Goal: Task Accomplishment & Management: Use online tool/utility

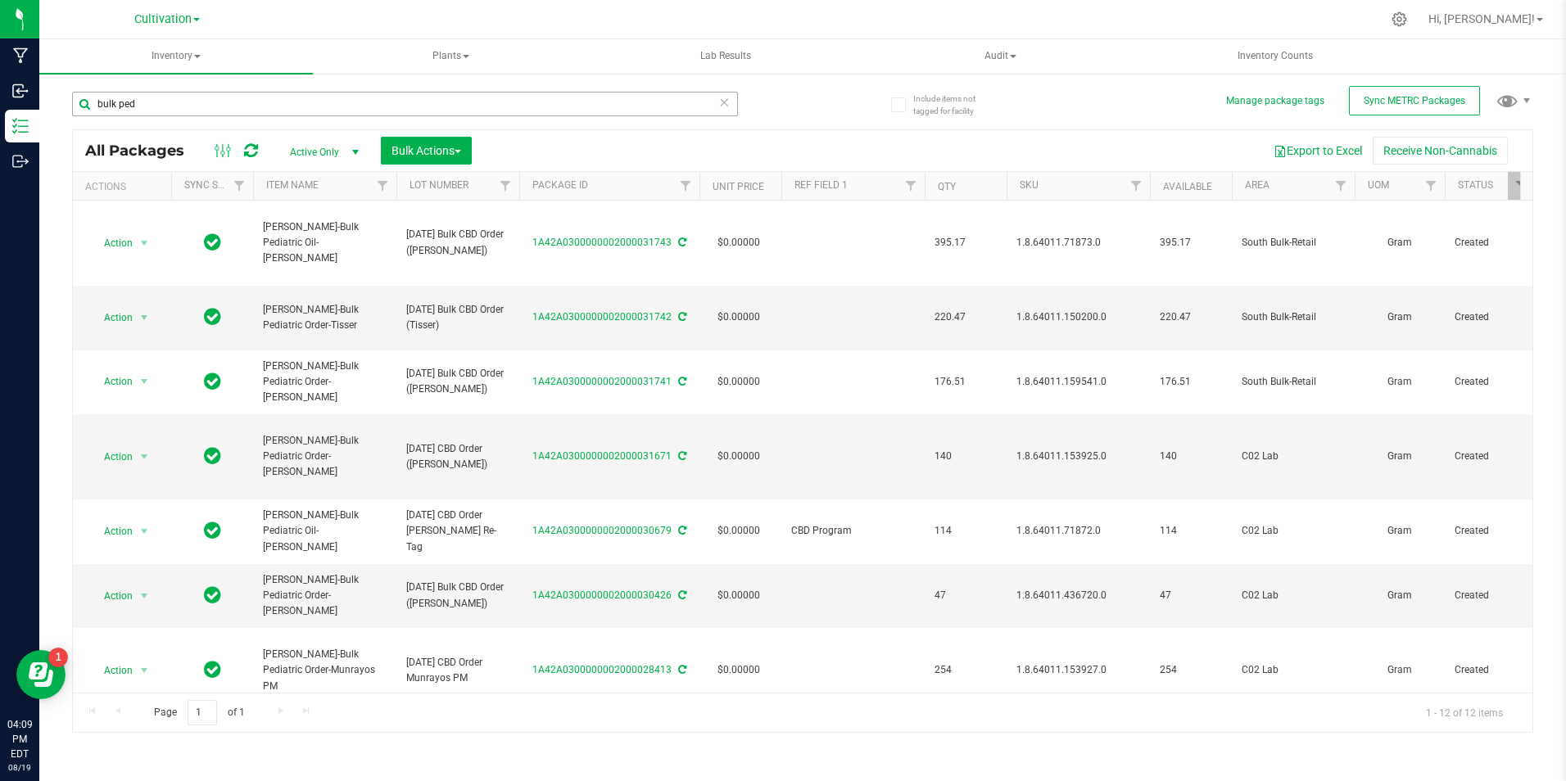
scroll to position [328, 0]
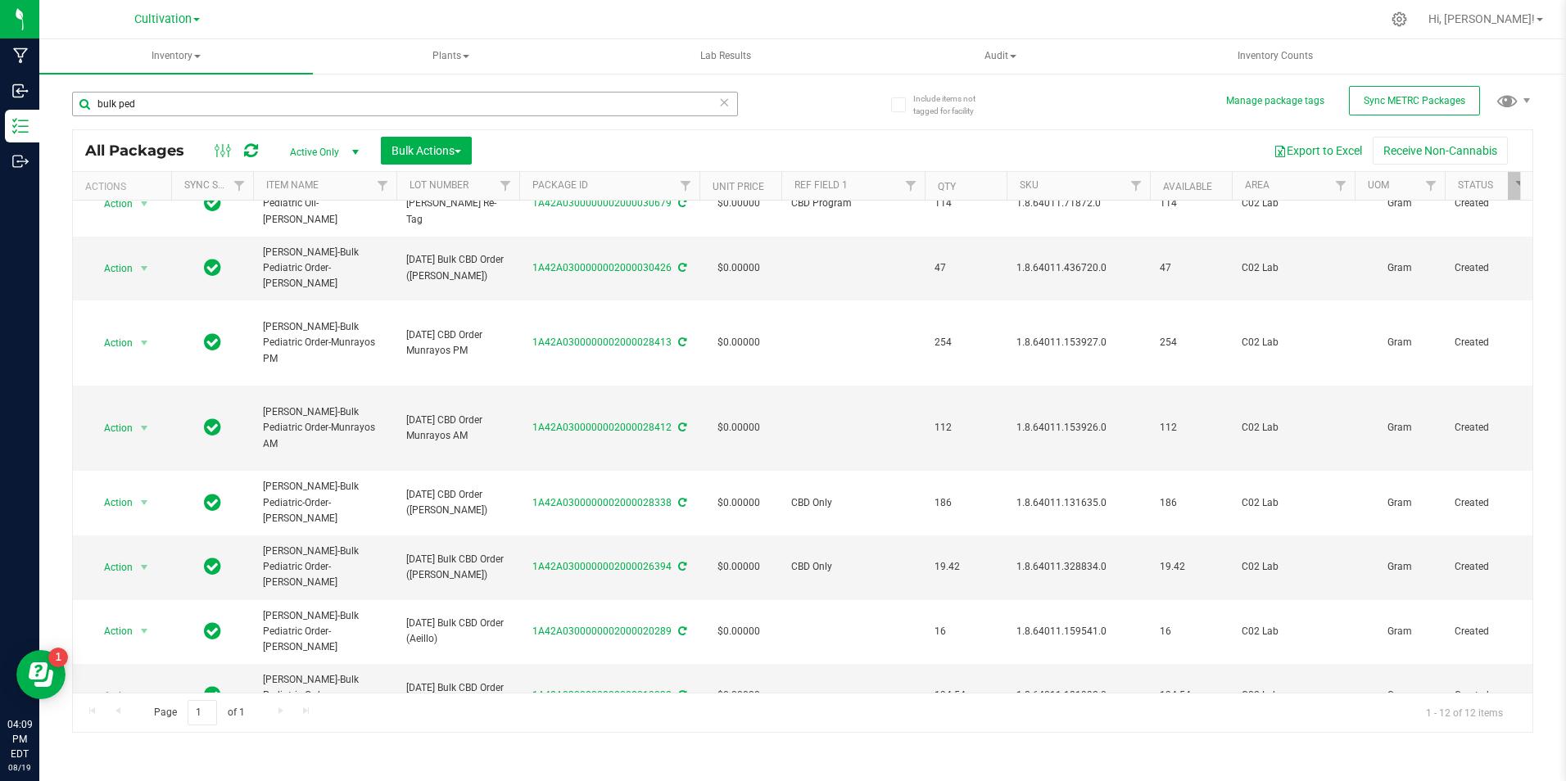
click at [131, 103] on input "bulk ped" at bounding box center [405, 104] width 666 height 25
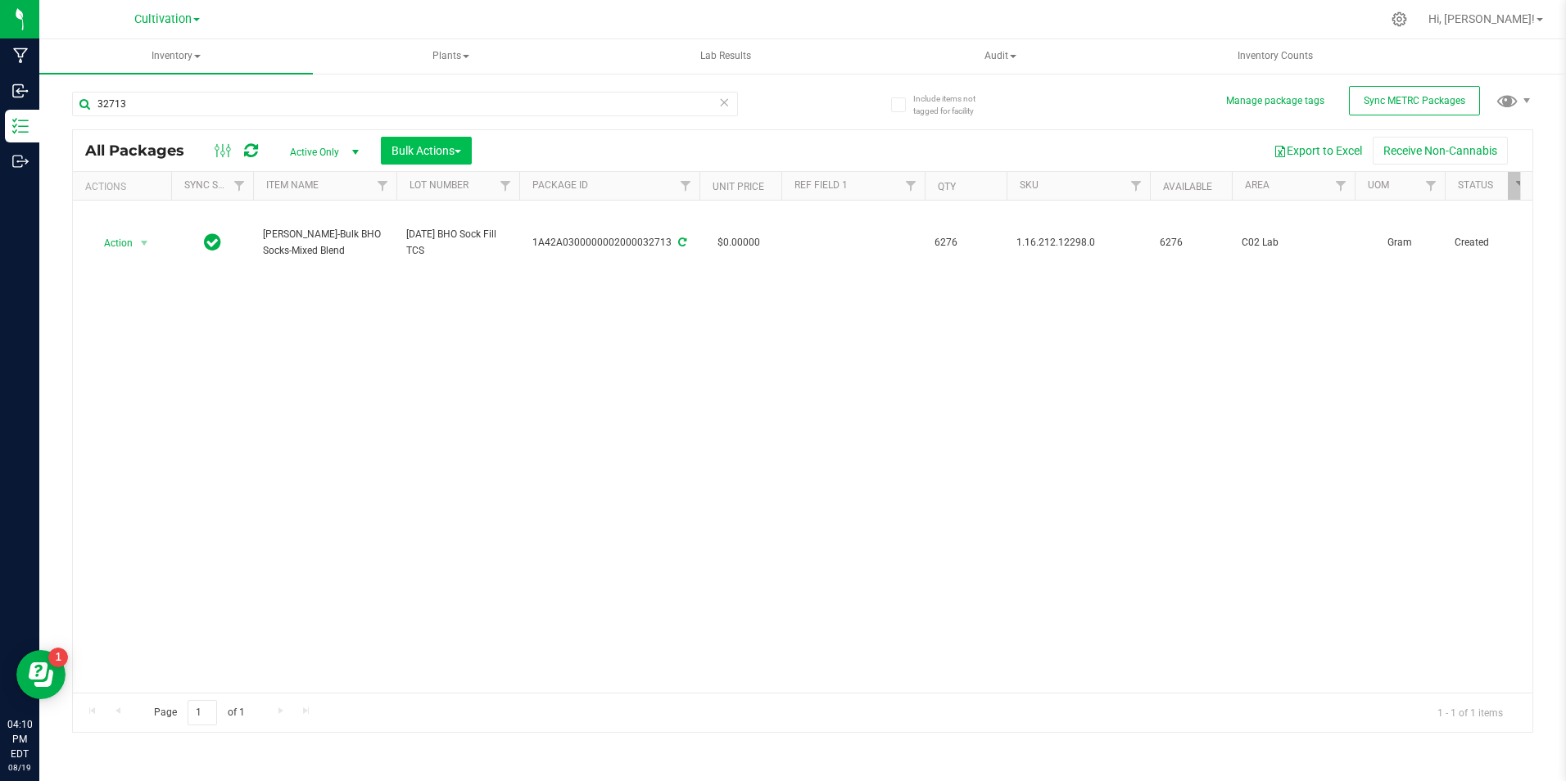
type input "32713"
click at [461, 152] on span "button" at bounding box center [458, 151] width 7 height 3
click at [467, 175] on li "Add to manufacturing run" at bounding box center [461, 189] width 160 height 30
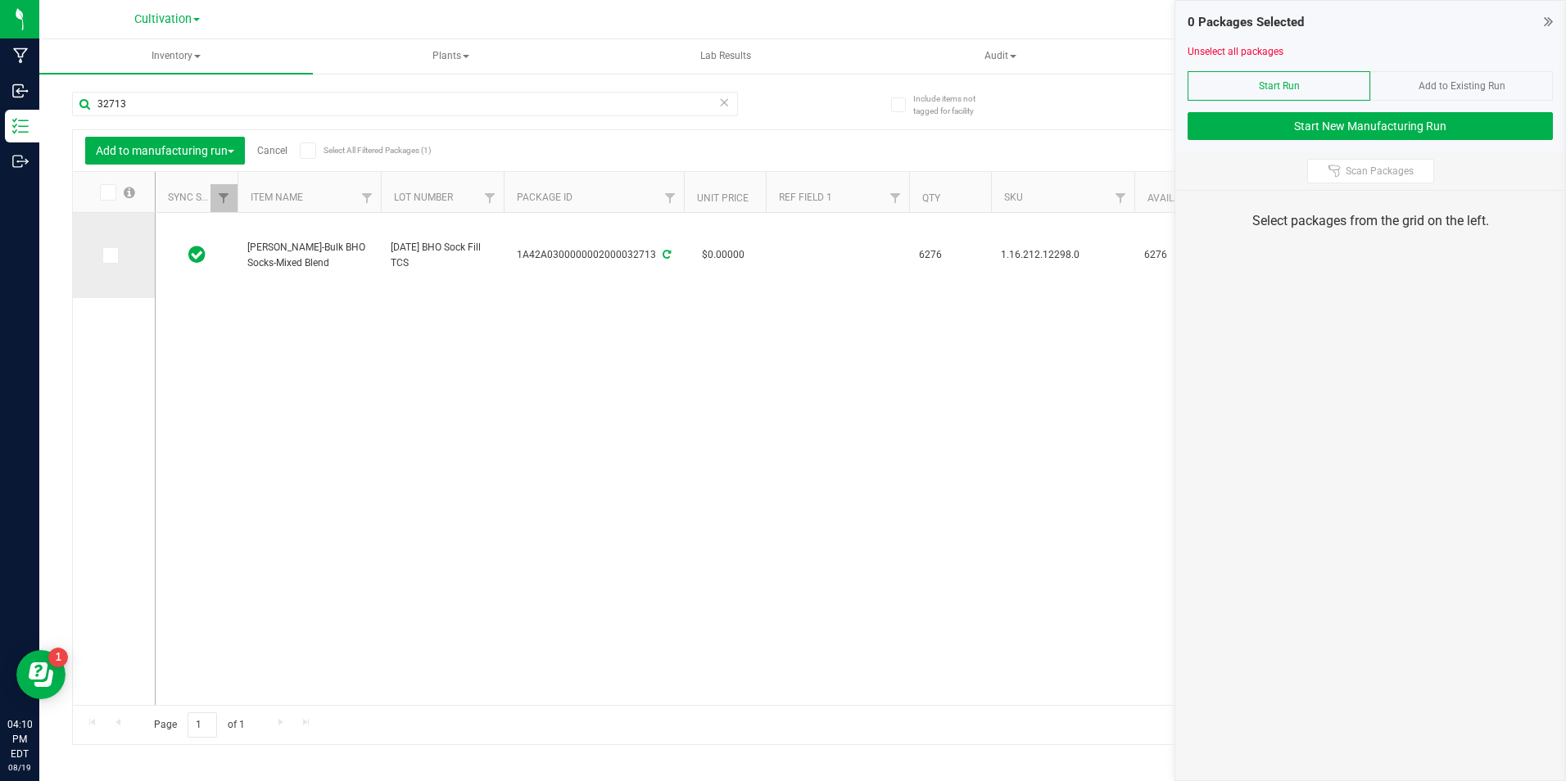
click at [112, 247] on span at bounding box center [110, 255] width 16 height 16
click at [0, 0] on input "checkbox" at bounding box center [0, 0] width 0 height 0
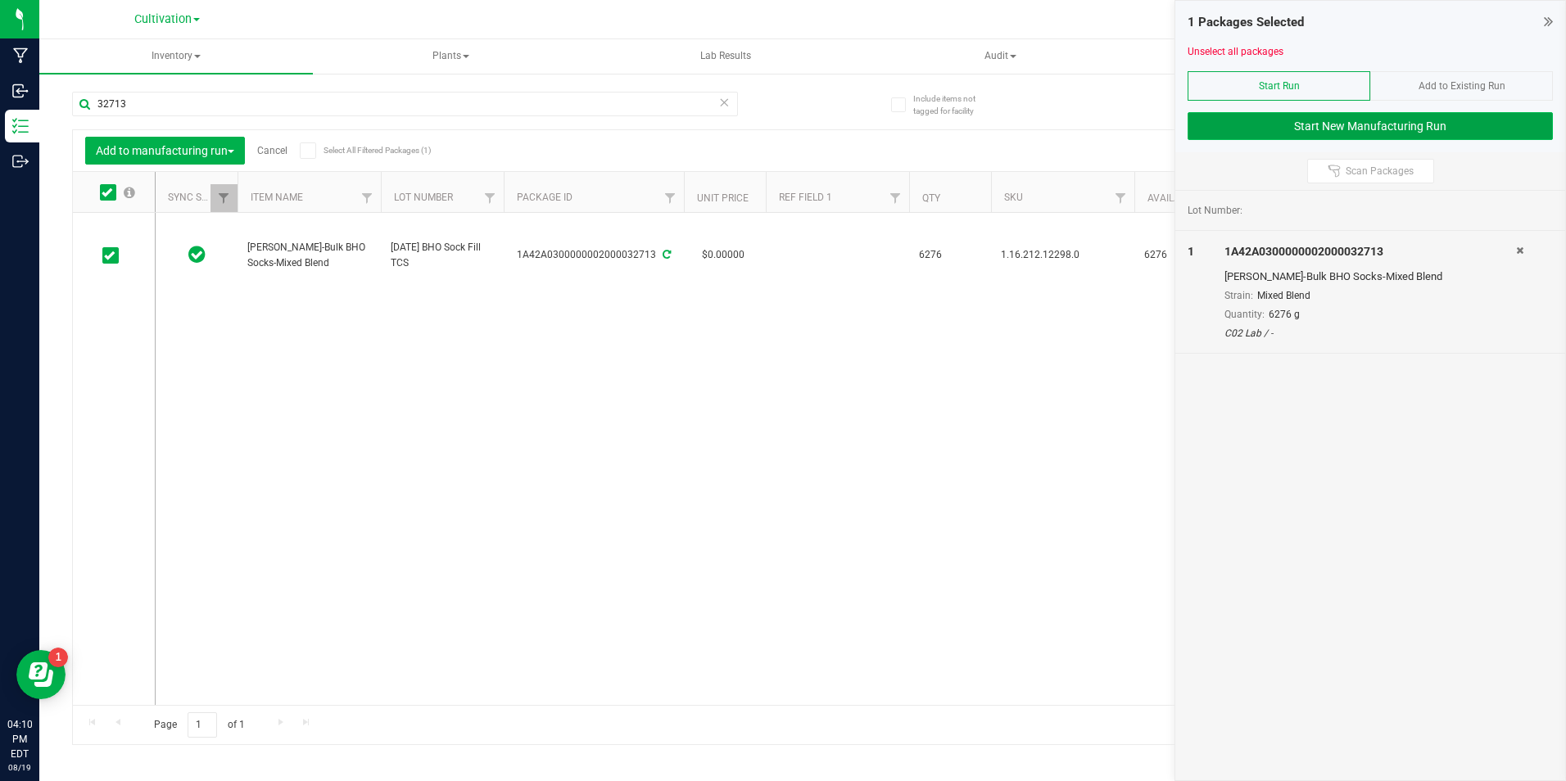
click at [1217, 123] on button "Start New Manufacturing Run" at bounding box center [1370, 126] width 365 height 28
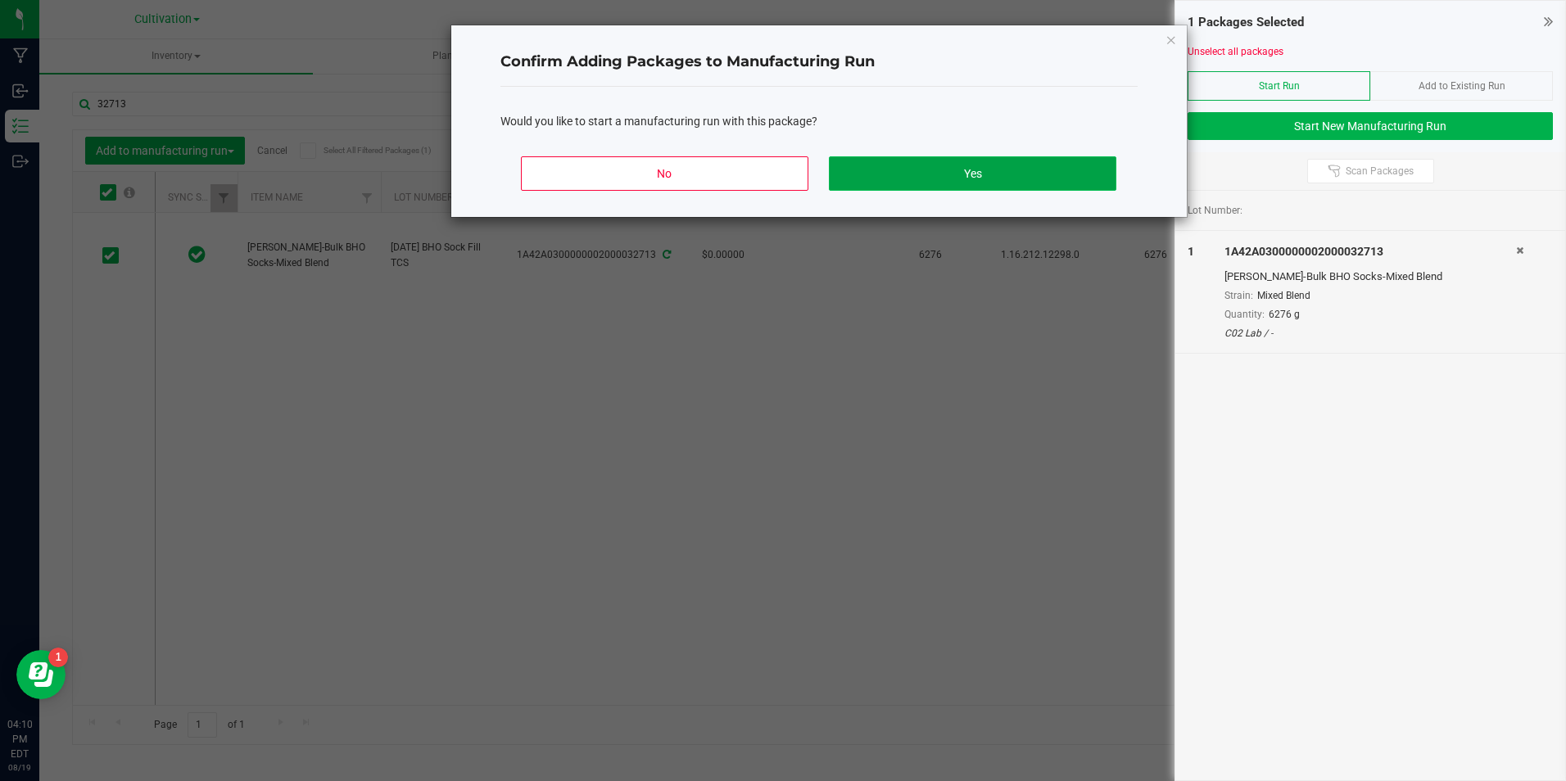
click at [1027, 176] on button "Yes" at bounding box center [972, 173] width 287 height 34
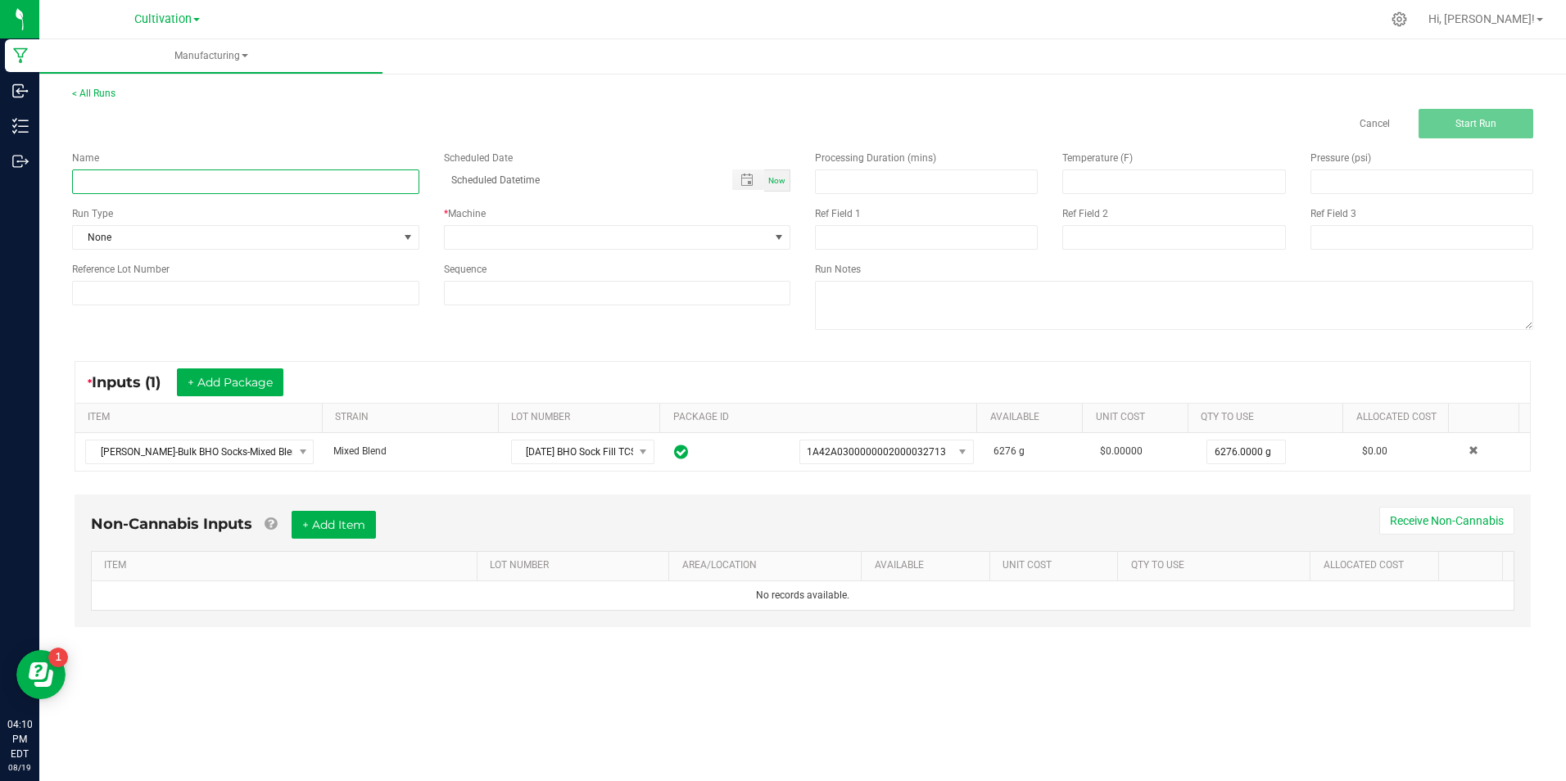
click at [211, 174] on input at bounding box center [245, 182] width 347 height 25
click at [203, 177] on input "[DATE] [MEDICAL_DATA] Extraction (2)" at bounding box center [245, 182] width 347 height 25
type input "[DATE] [MEDICAL_DATA] Extraction (2)"
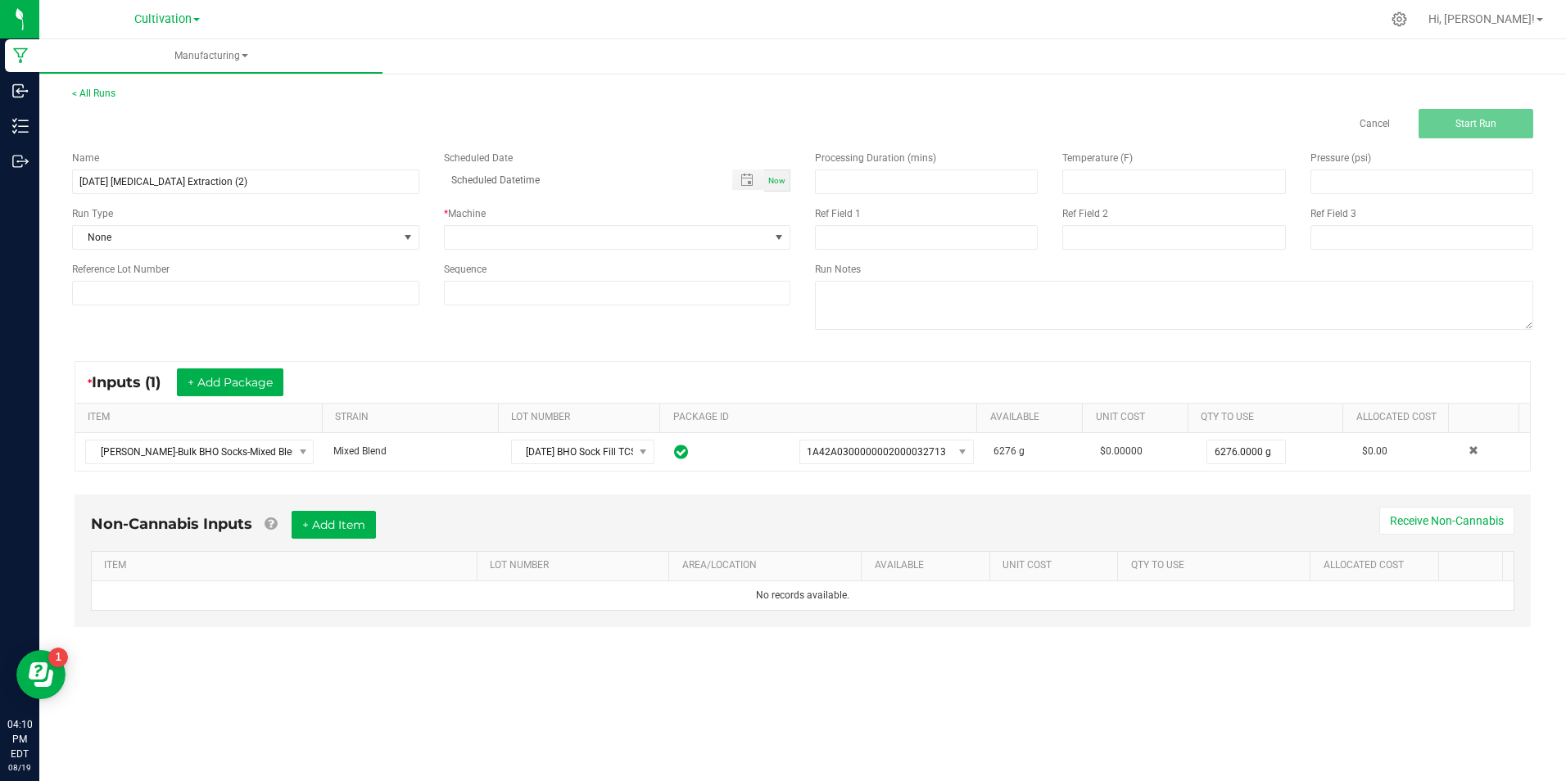
click at [298, 306] on div "Name [DATE] [MEDICAL_DATA] Extraction (2) Scheduled Date Now Run Type None * Ma…" at bounding box center [431, 227] width 743 height 179
click at [298, 283] on input at bounding box center [245, 293] width 347 height 25
paste input "[DATE] [MEDICAL_DATA] Extraction (2)"
type input "[DATE] [MEDICAL_DATA] Extraction (2)"
click at [497, 233] on span at bounding box center [607, 237] width 325 height 23
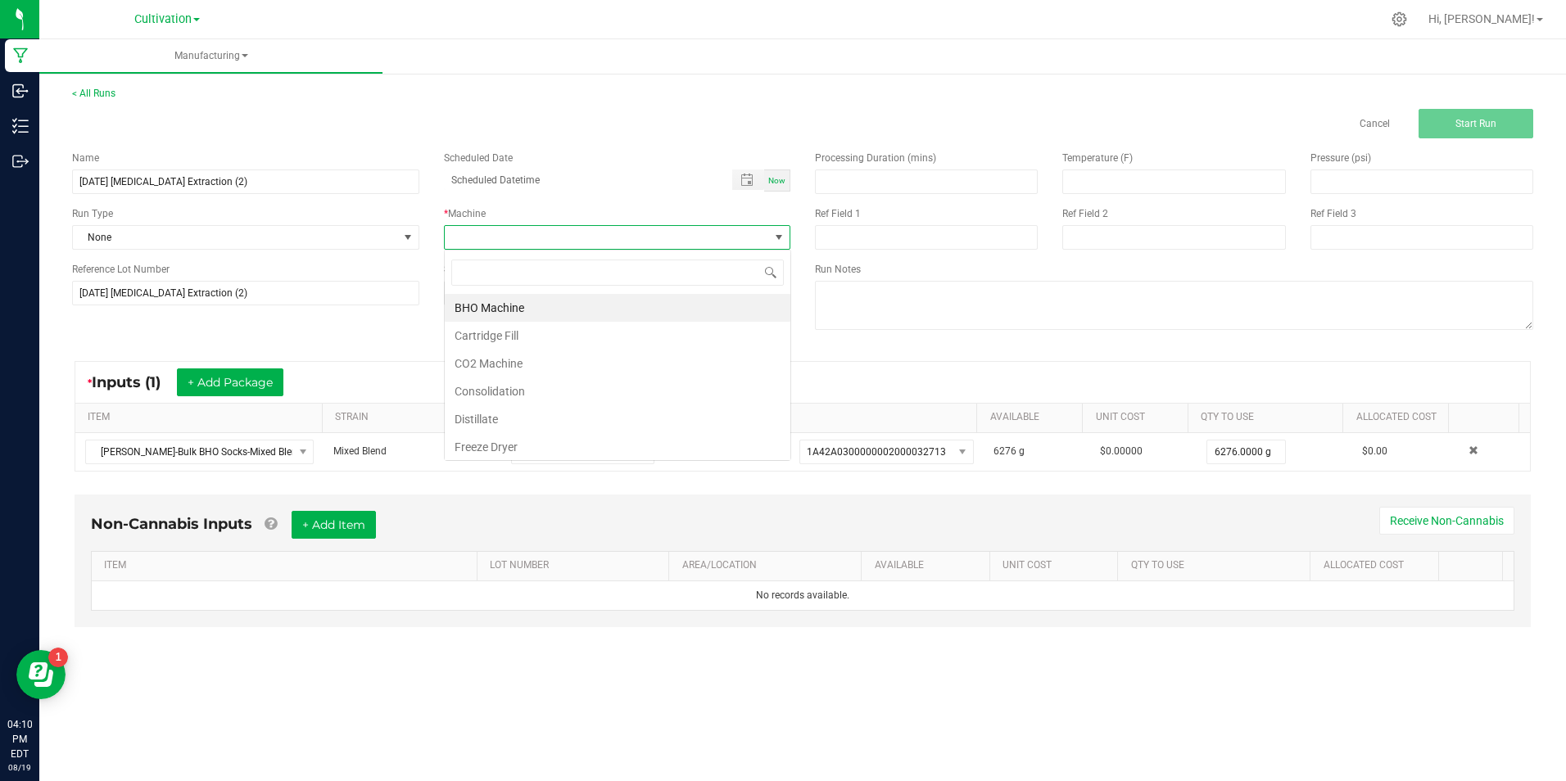
scroll to position [25, 347]
click at [533, 307] on li "BHO Machine" at bounding box center [618, 308] width 346 height 28
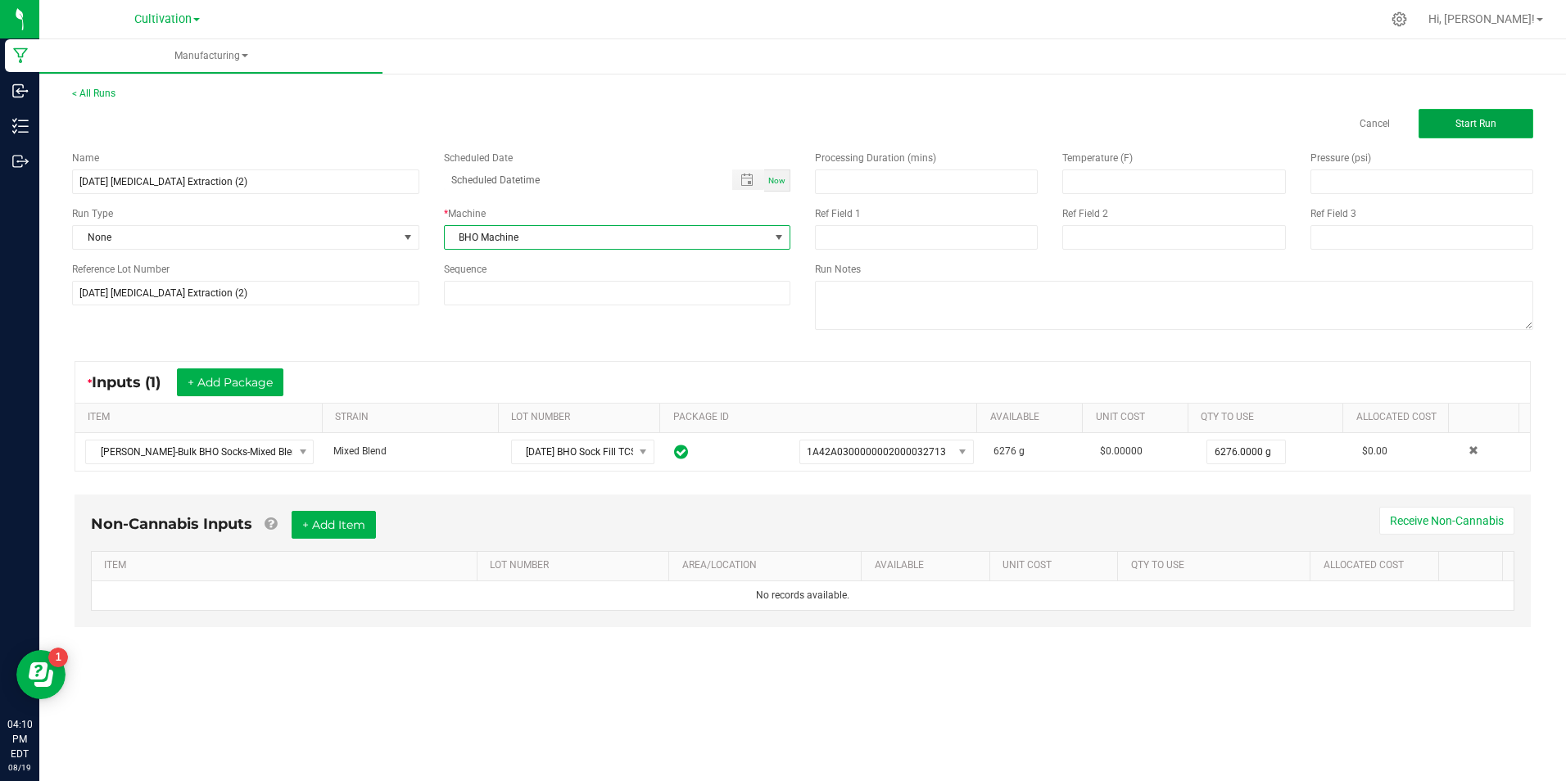
click at [1490, 129] on span "Start Run" at bounding box center [1476, 123] width 41 height 11
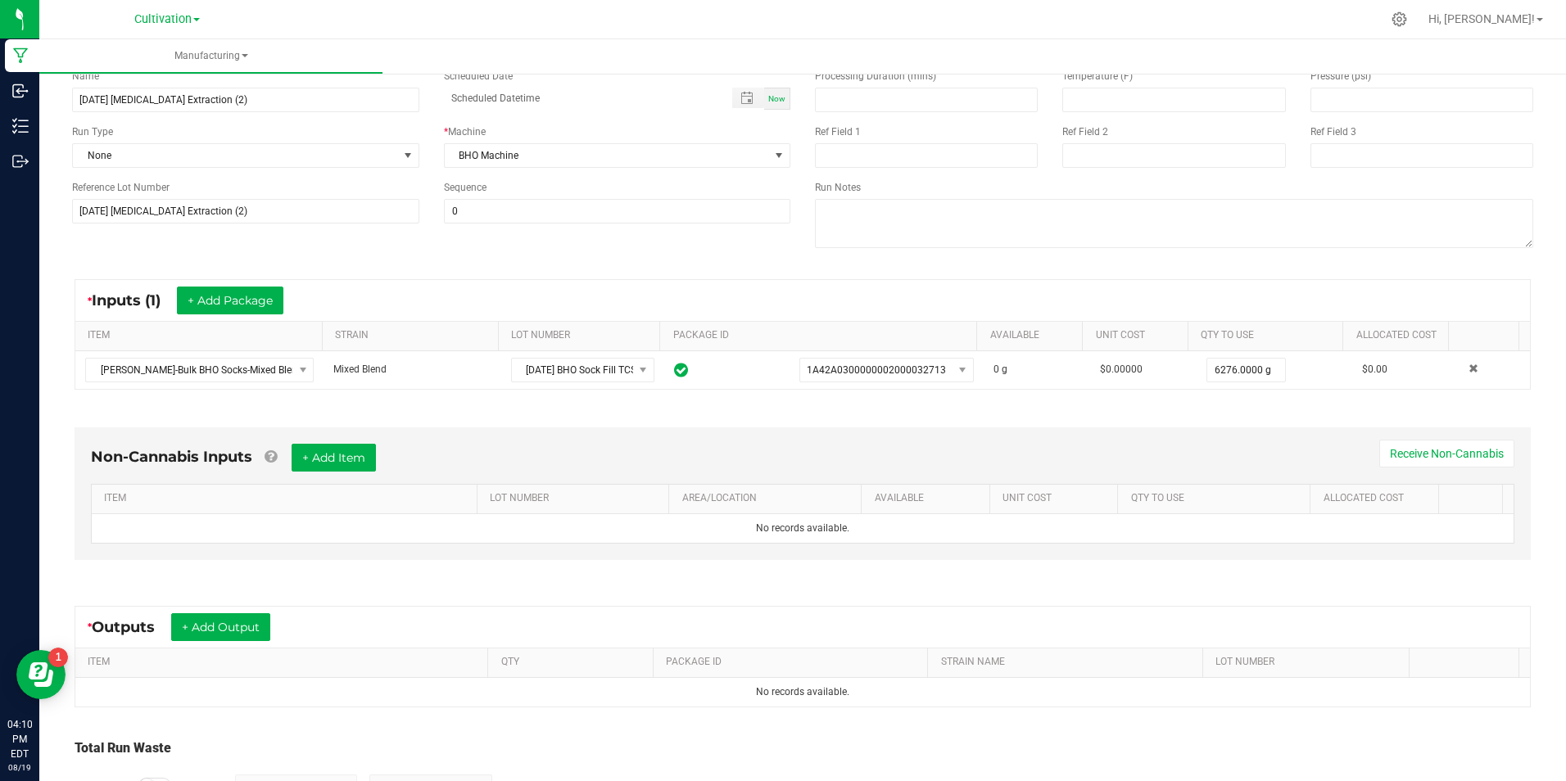
scroll to position [216, 0]
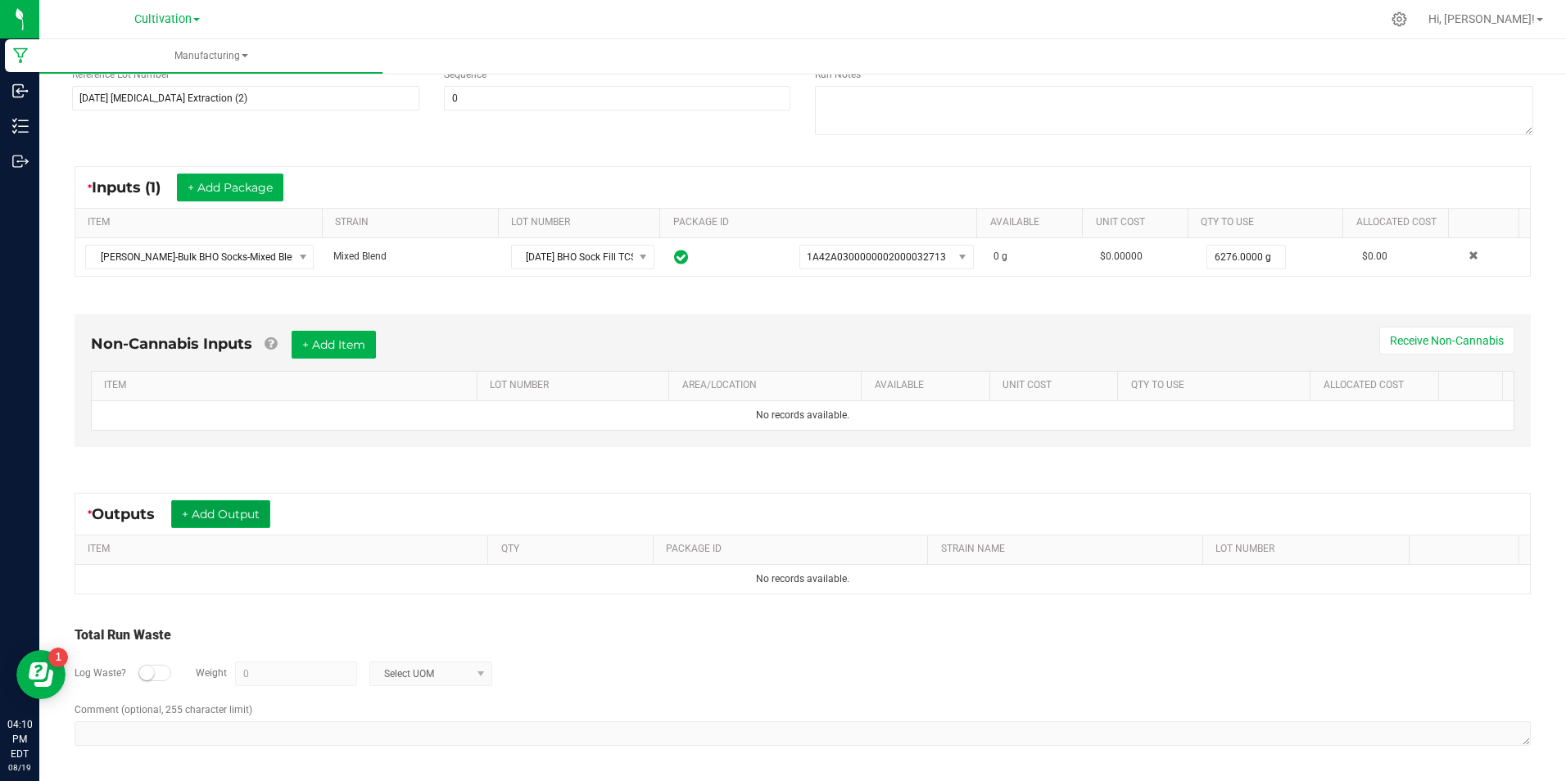
click at [212, 509] on button "+ Add Output" at bounding box center [220, 515] width 99 height 28
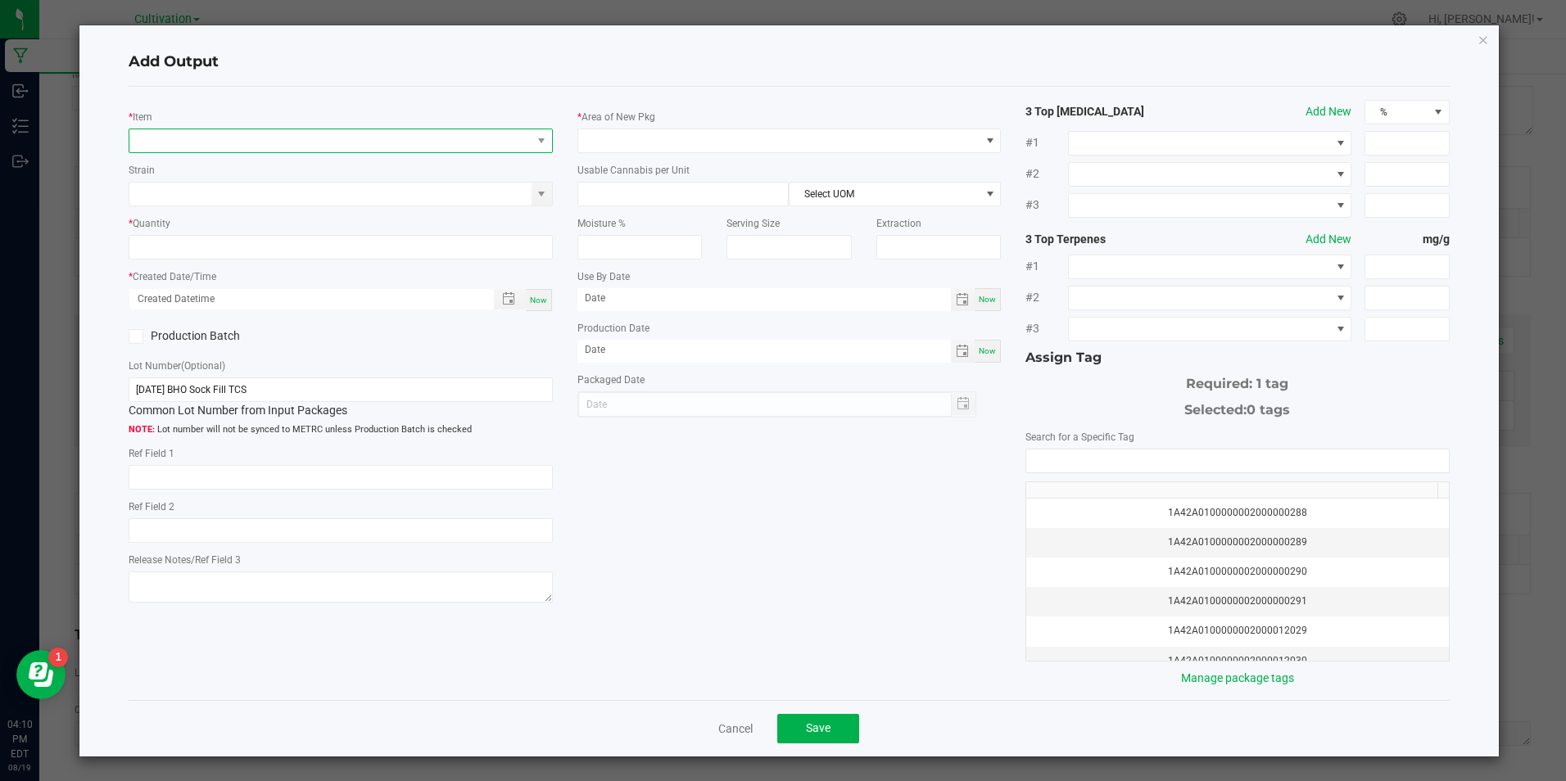
click at [171, 133] on span "NO DATA FOUND" at bounding box center [329, 140] width 401 height 23
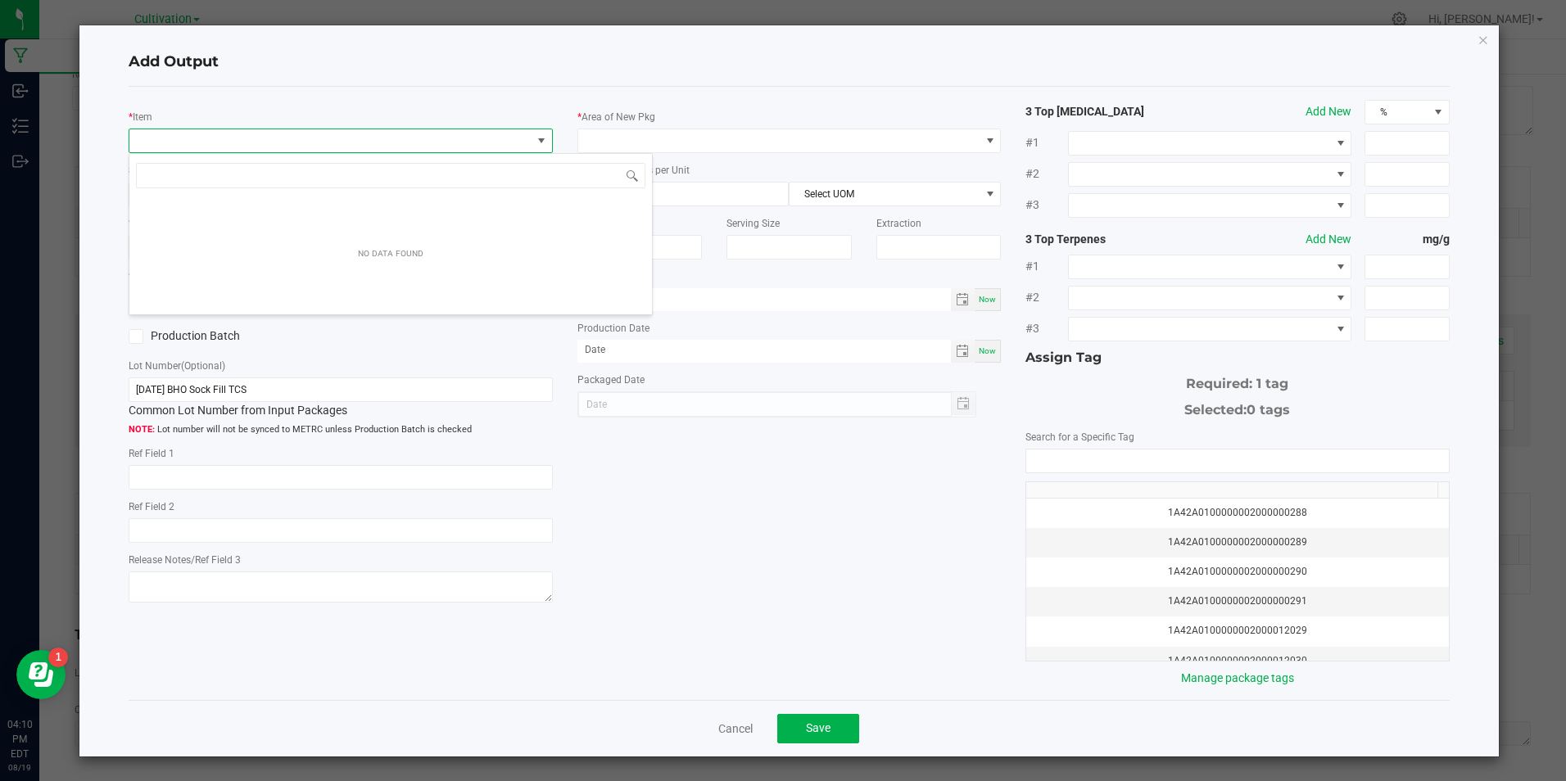
scroll to position [25, 420]
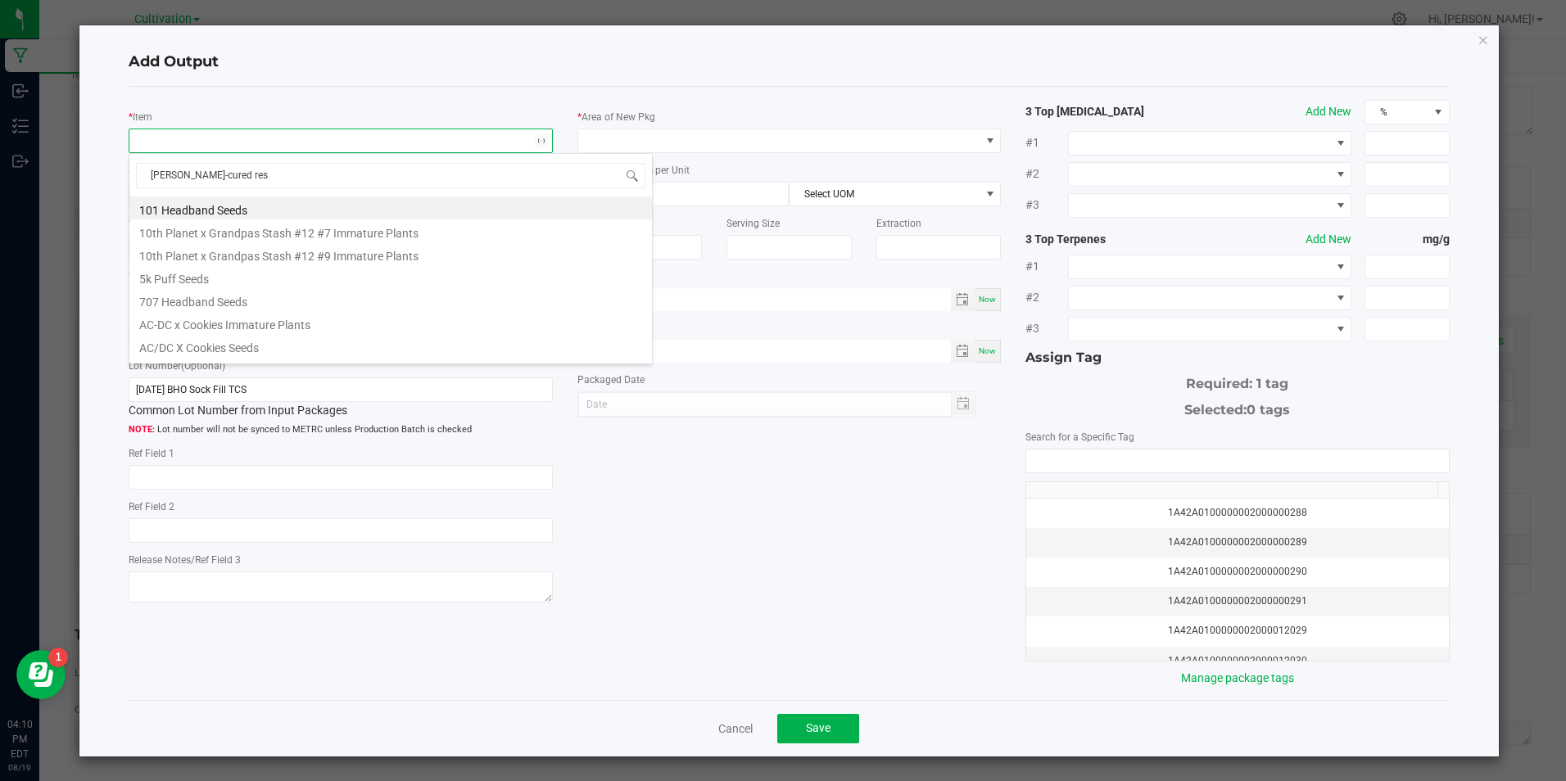
type input "[PERSON_NAME]-cured resi"
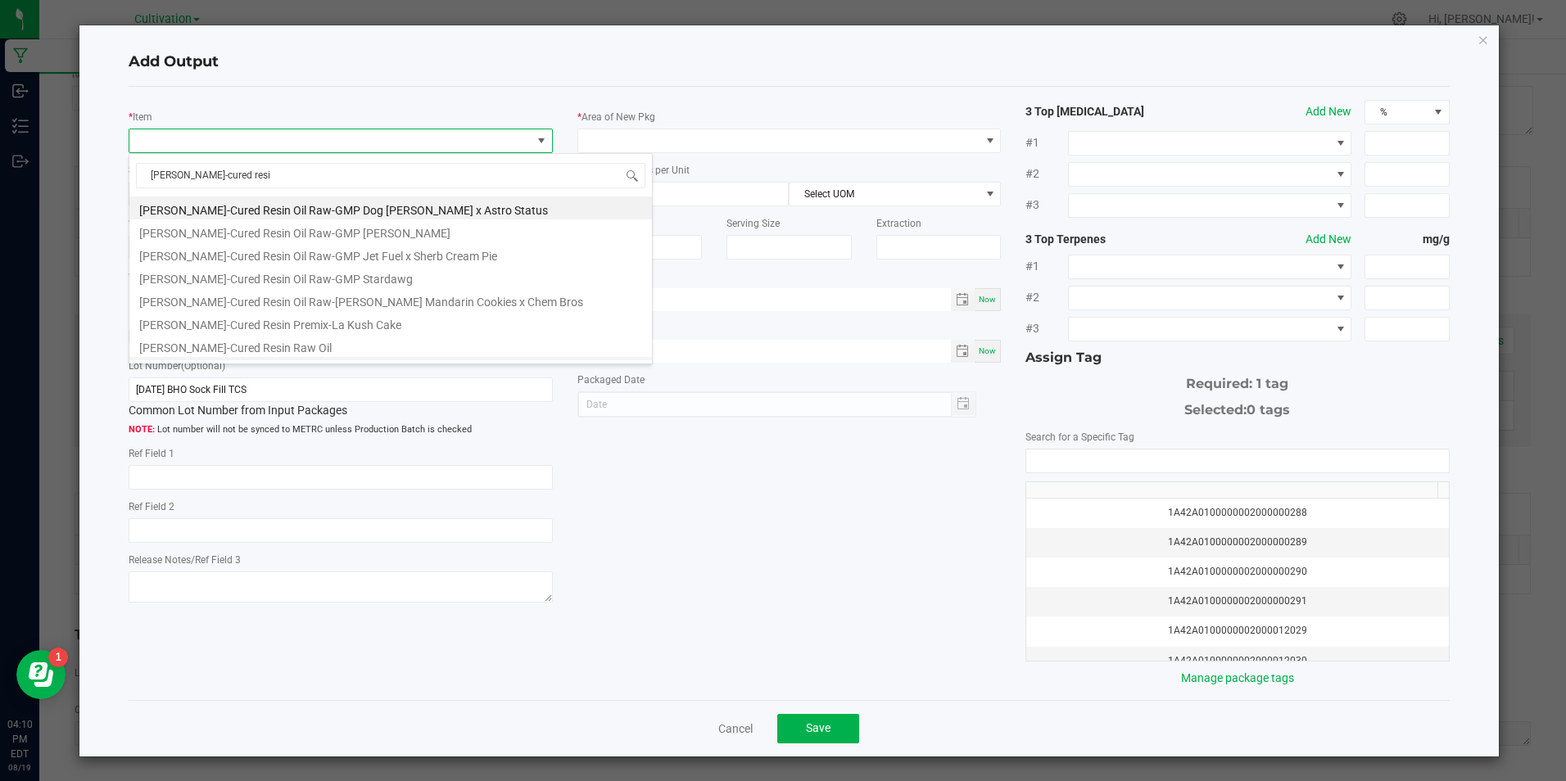
click at [253, 358] on li "[PERSON_NAME]-Cured Resin Raw Oil (Lab infusions)" at bounding box center [390, 368] width 523 height 23
type input "0.0000 g"
type input "3.3"
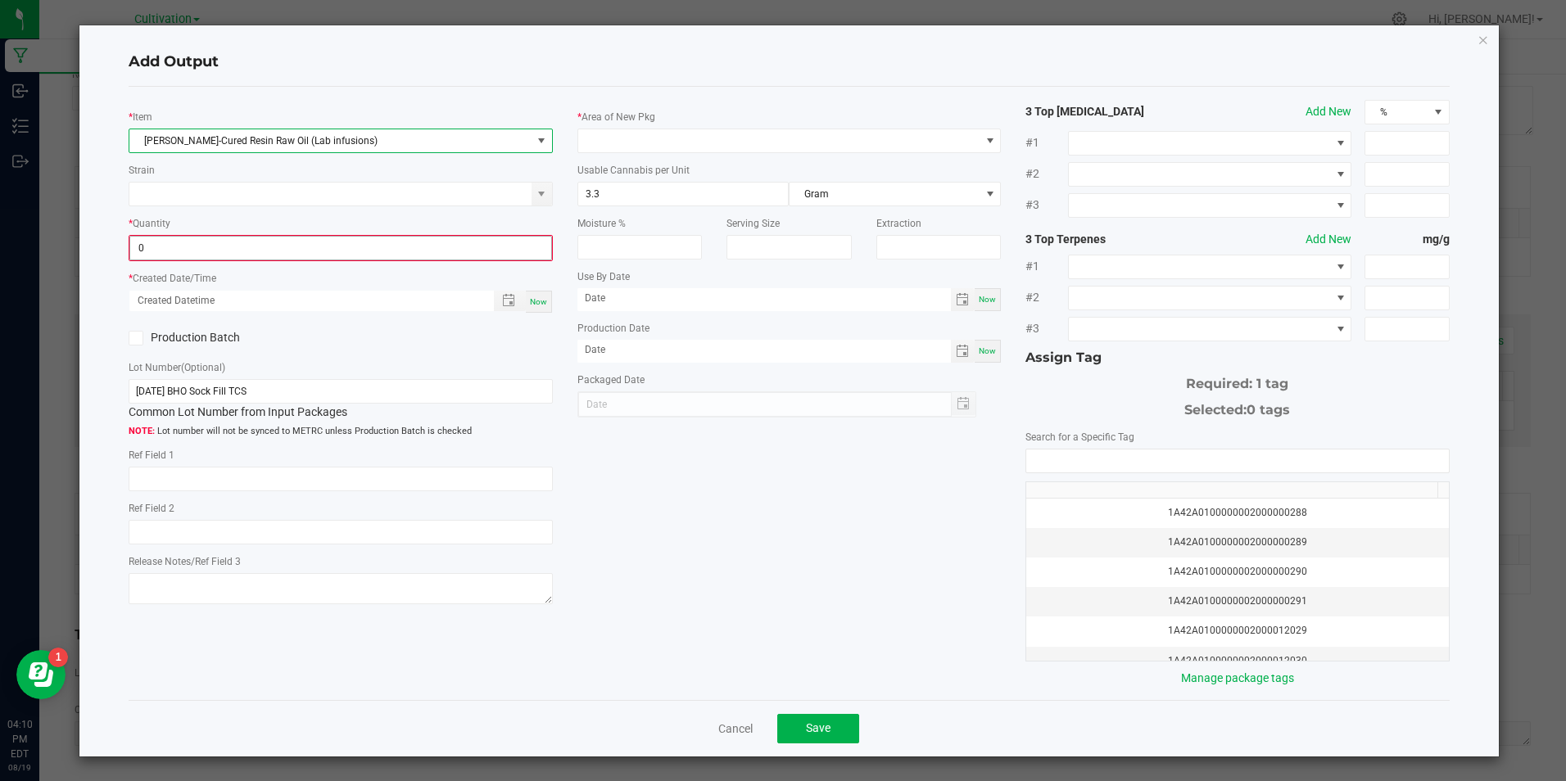
click at [242, 249] on input "0" at bounding box center [340, 248] width 420 height 23
type input "0.0000 g"
click at [254, 143] on span "[PERSON_NAME]-Cured Resin Raw Oil (Lab infusions)" at bounding box center [329, 140] width 401 height 23
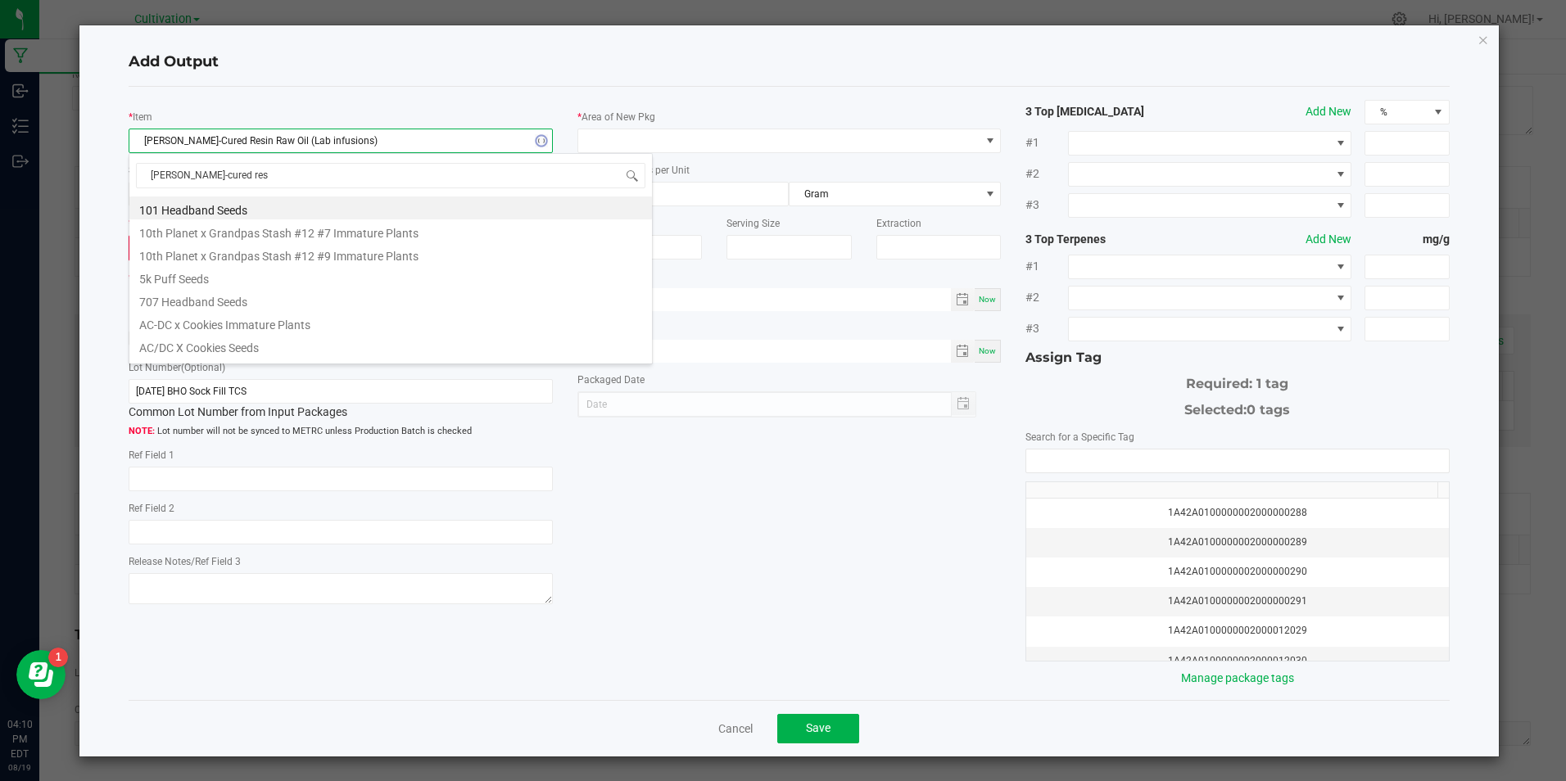
type input "[PERSON_NAME]-cured resi"
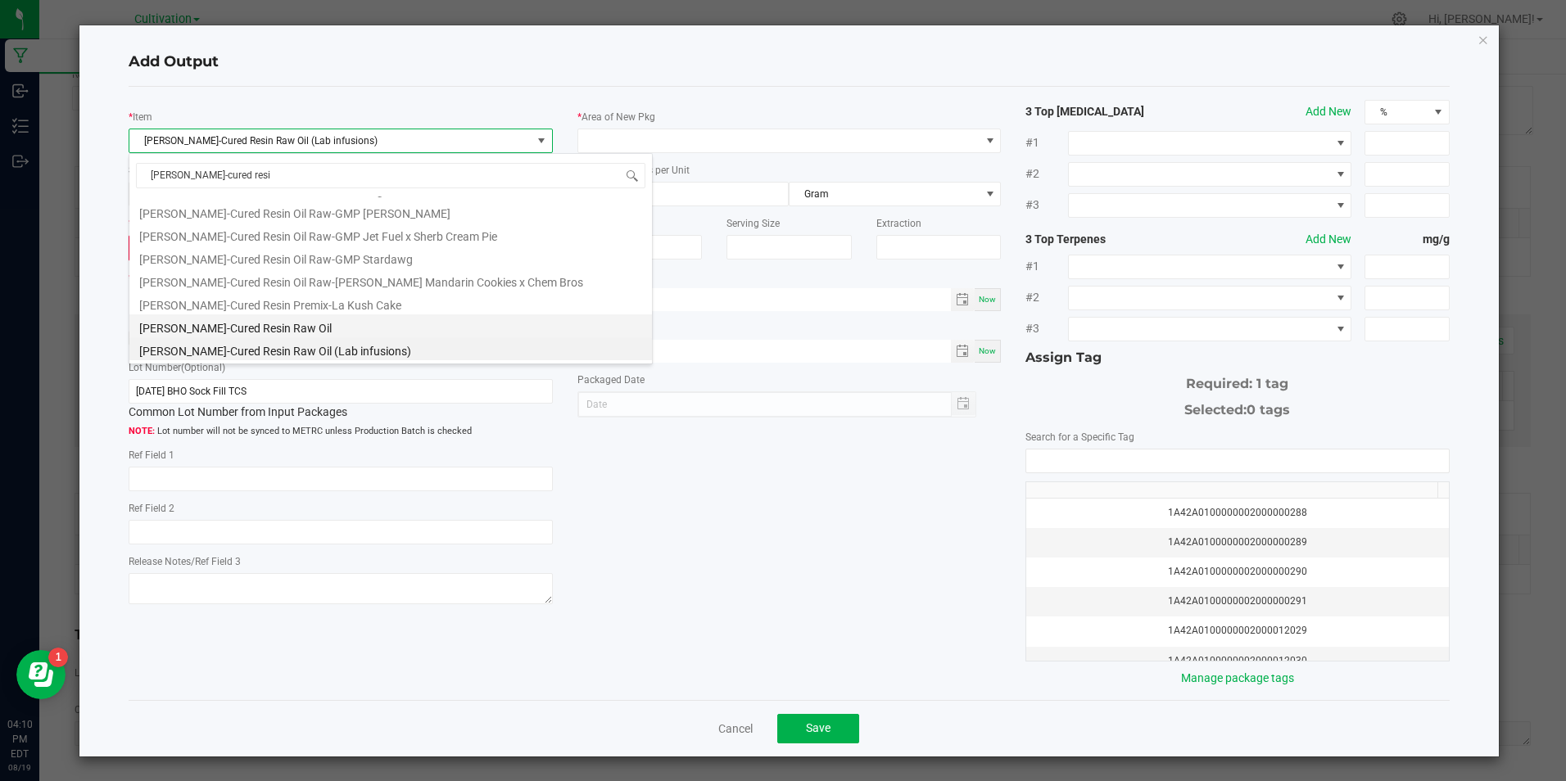
click at [250, 331] on li "[PERSON_NAME]-Cured Resin Raw Oil" at bounding box center [390, 326] width 523 height 23
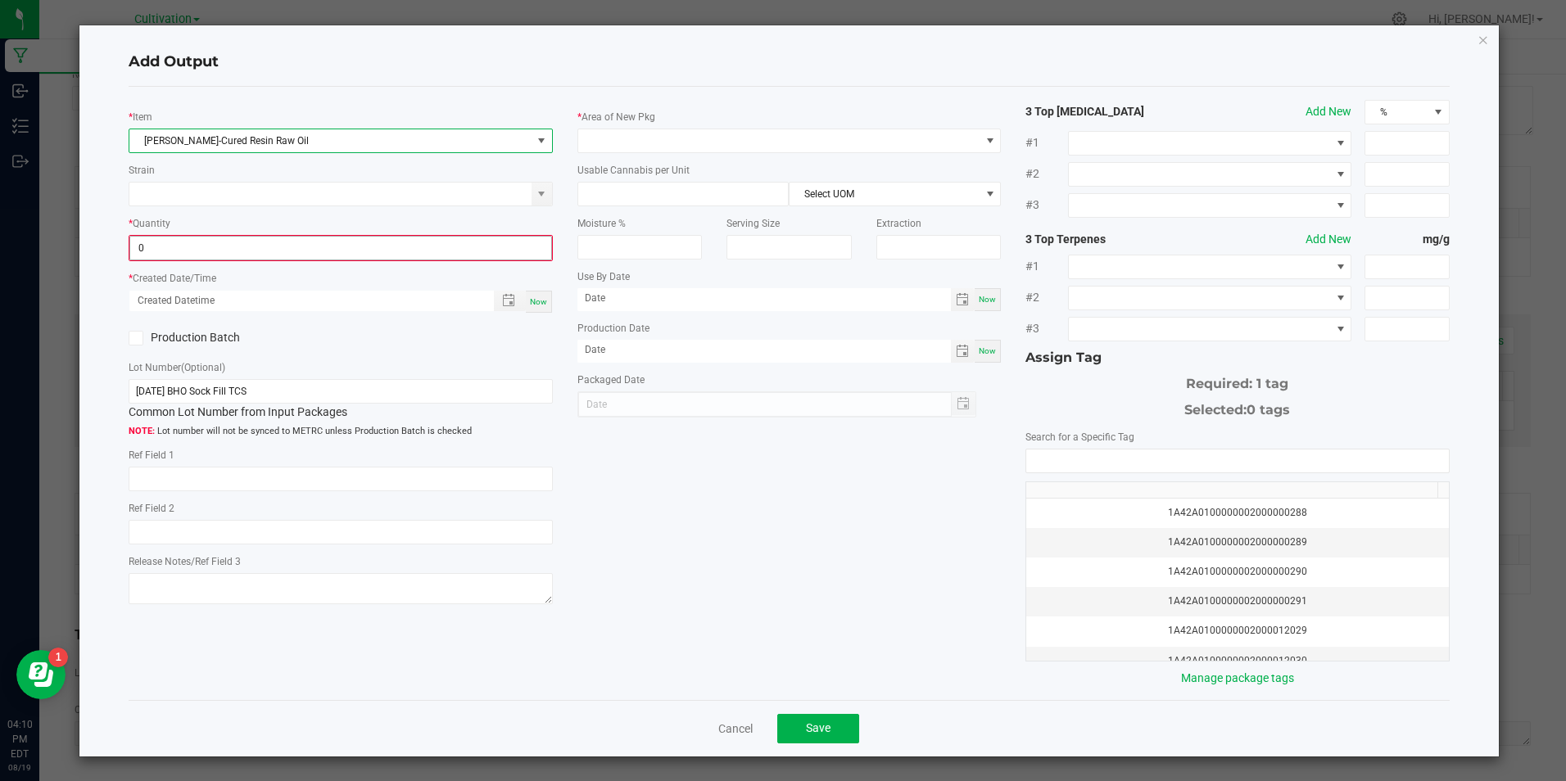
click at [244, 255] on input "0" at bounding box center [340, 248] width 420 height 23
type input "384.0000 g"
click at [537, 304] on span "Now" at bounding box center [538, 300] width 17 height 9
type input "[DATE] 4:10 PM"
type input "[DATE]"
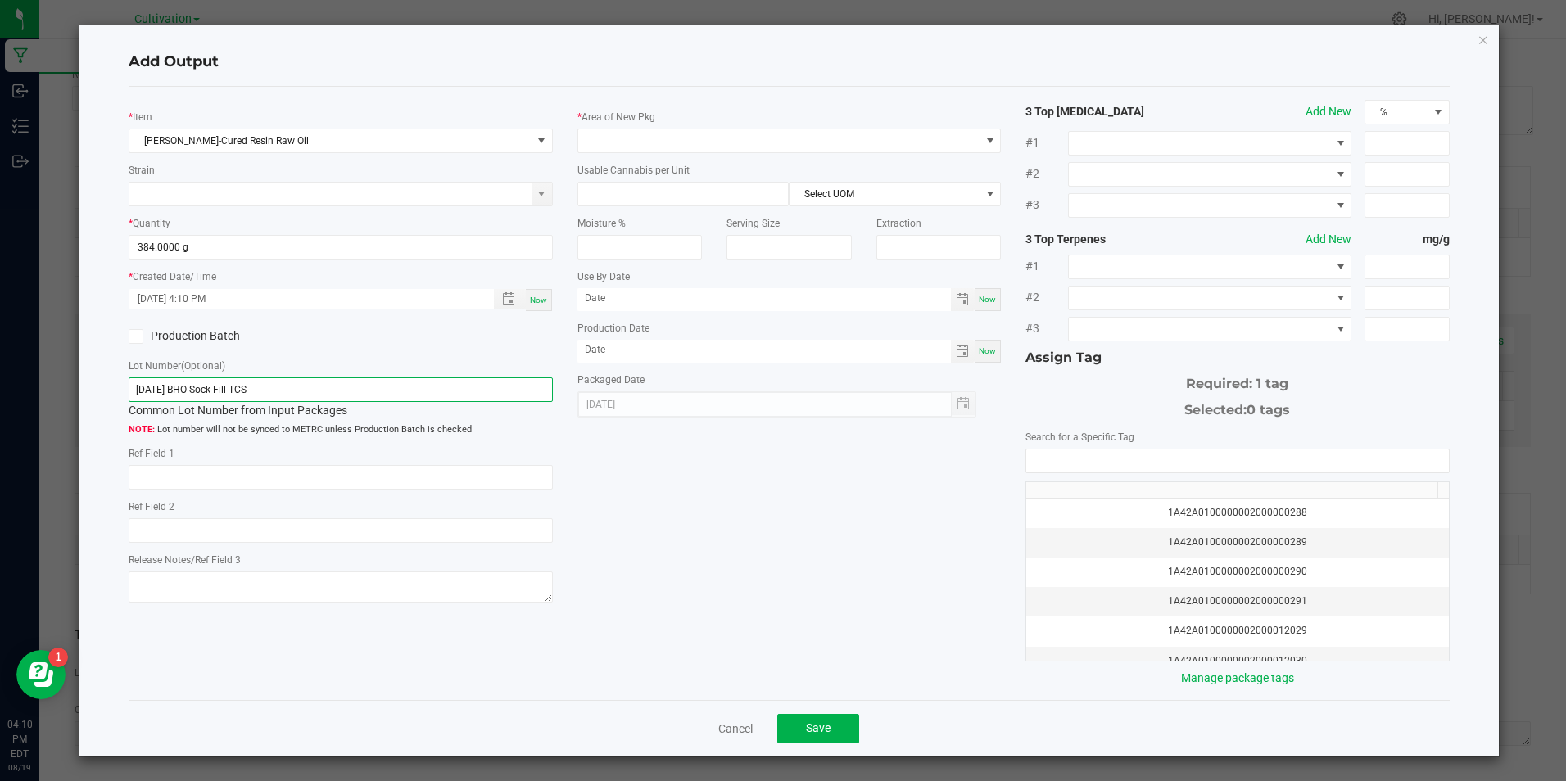
click at [152, 393] on input "[DATE] BHO Sock Fill TCS" at bounding box center [341, 390] width 424 height 25
paste input "5 [MEDICAL_DATA] Extraction (2)"
type input "[DATE] [MEDICAL_DATA] Extraction (2)"
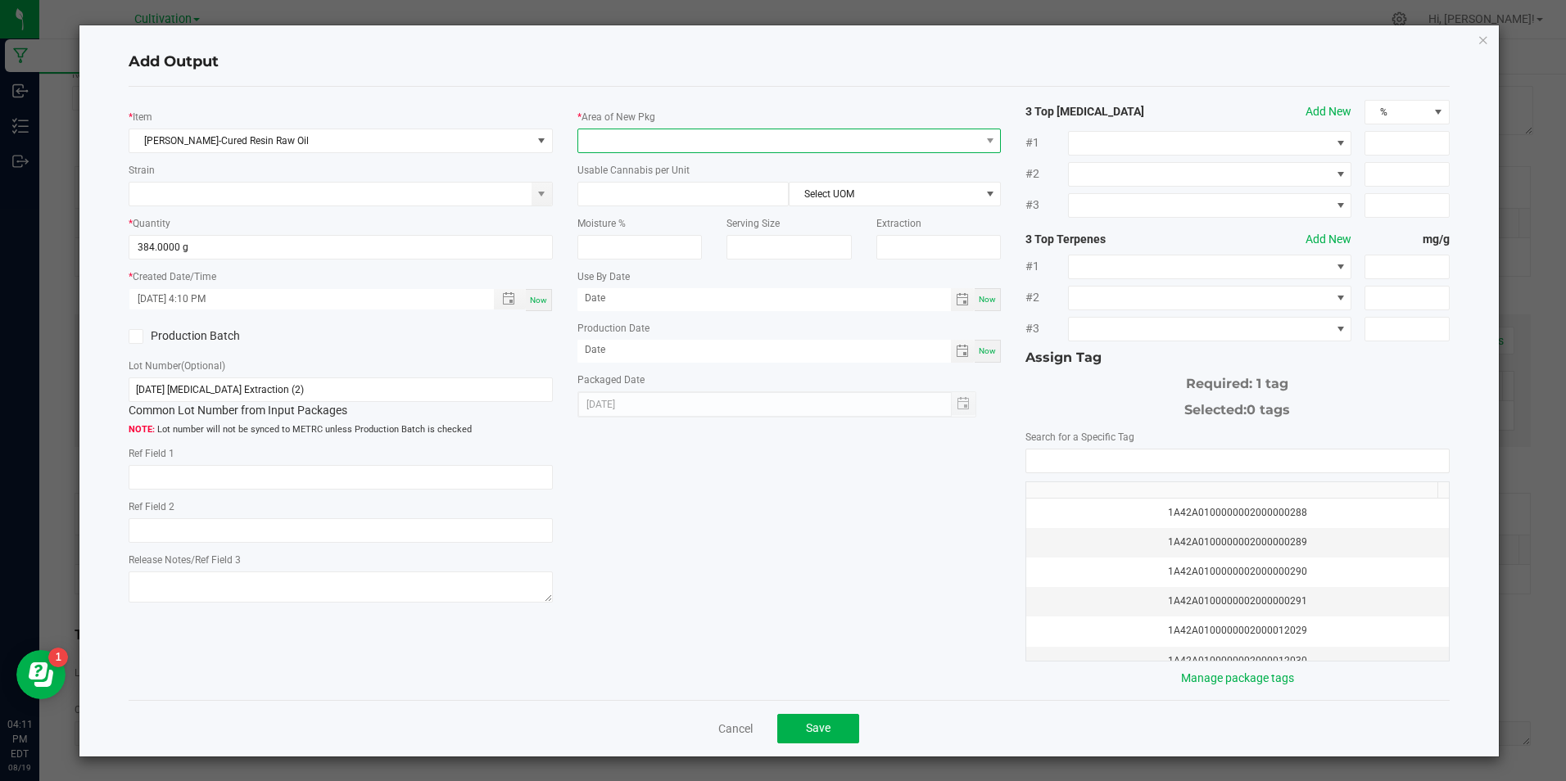
click at [704, 143] on span at bounding box center [778, 140] width 401 height 23
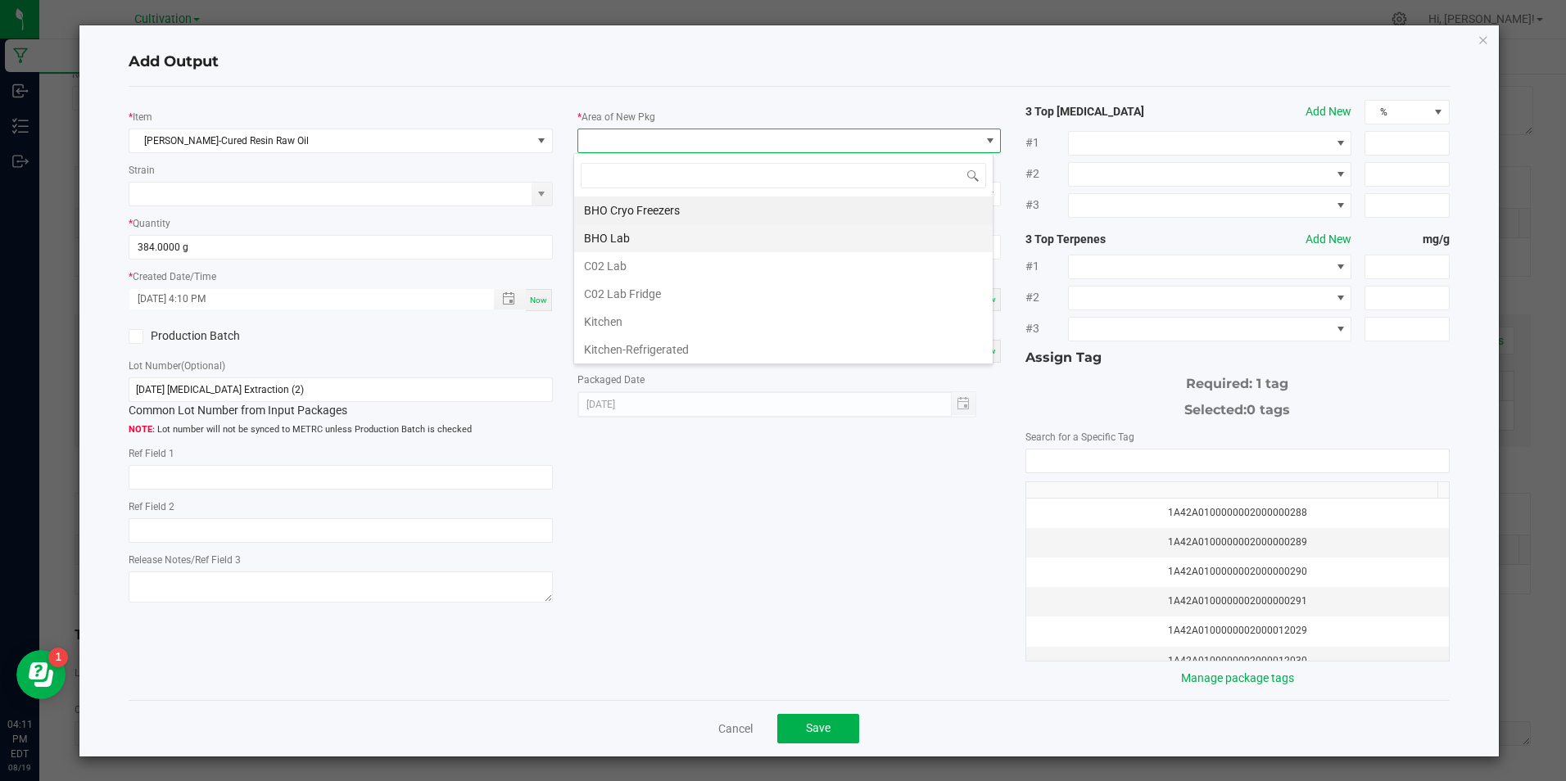
scroll to position [25, 420]
click at [678, 265] on li "C02 Lab" at bounding box center [783, 266] width 419 height 28
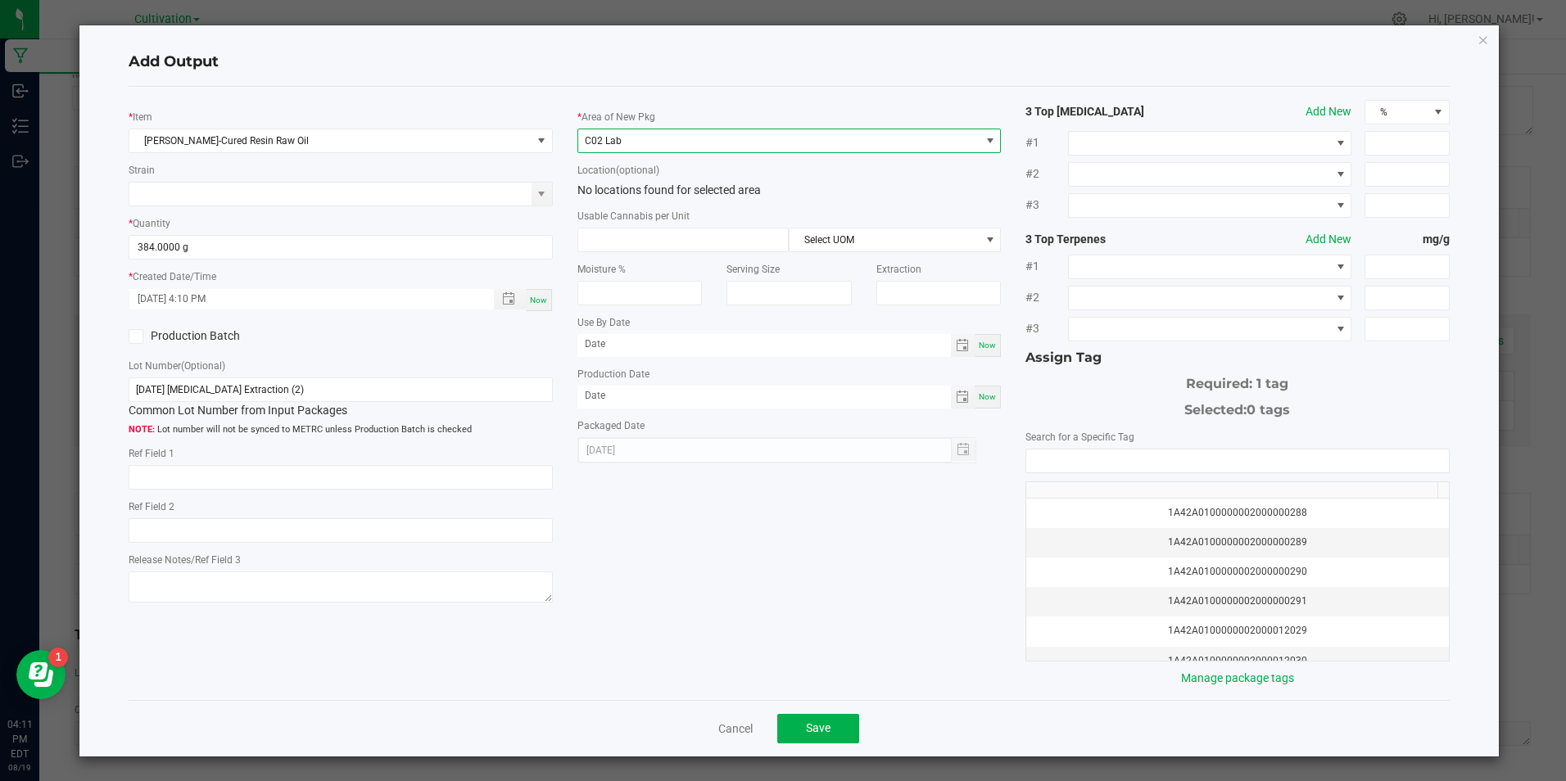
click at [677, 219] on label "Usable Cannabis per Unit" at bounding box center [634, 216] width 112 height 15
click at [676, 225] on div "Usable Cannabis per Unit Select UOM" at bounding box center [790, 229] width 424 height 45
click at [676, 237] on input at bounding box center [683, 240] width 211 height 23
type input "3.3"
click at [953, 238] on span "Select UOM" at bounding box center [885, 240] width 190 height 23
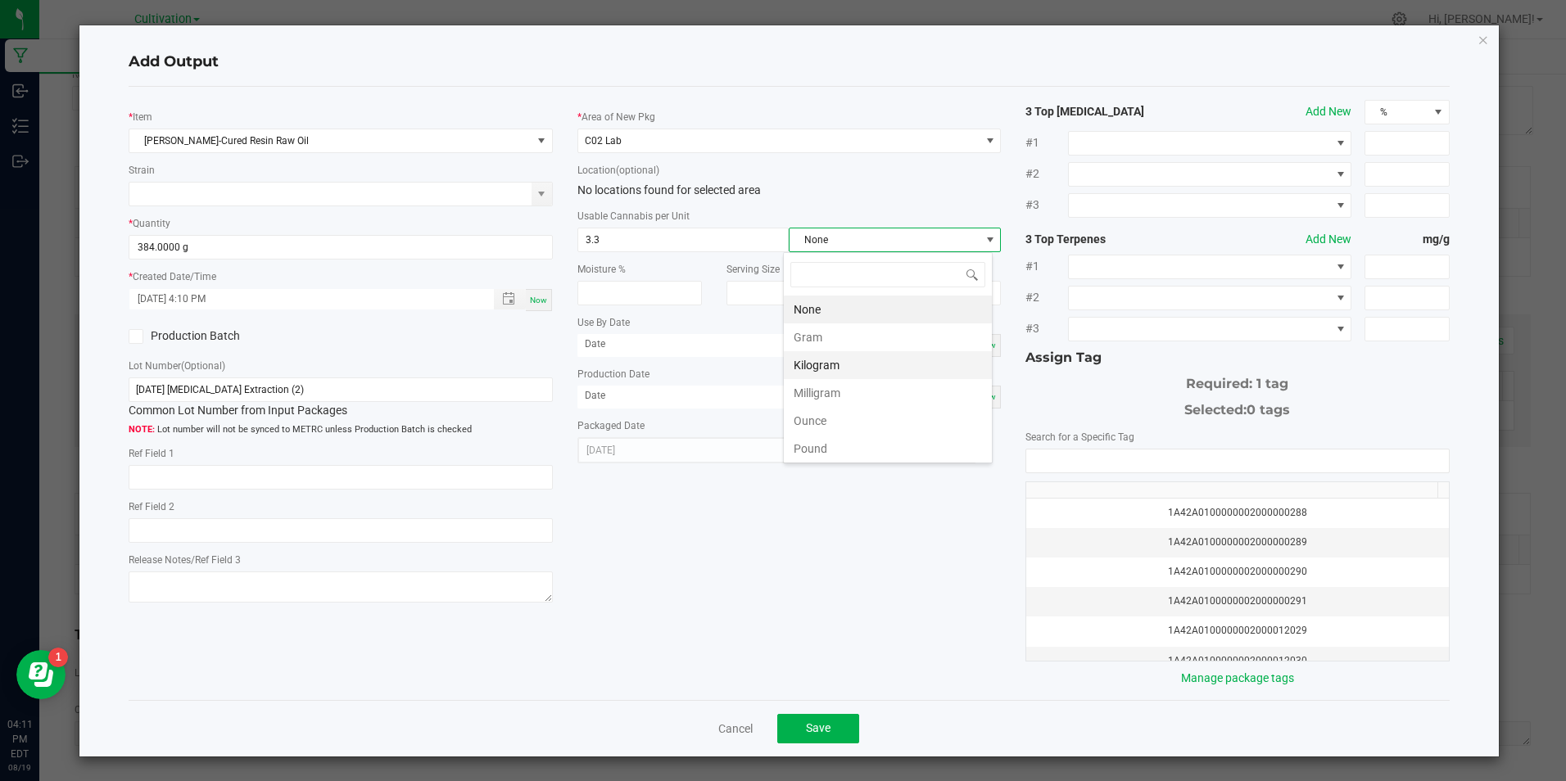
scroll to position [25, 211]
click at [836, 342] on li "Gram" at bounding box center [888, 338] width 208 height 28
click at [975, 389] on div "Now" at bounding box center [988, 397] width 26 height 23
type input "[DATE]"
click at [979, 399] on span "Now" at bounding box center [987, 396] width 17 height 9
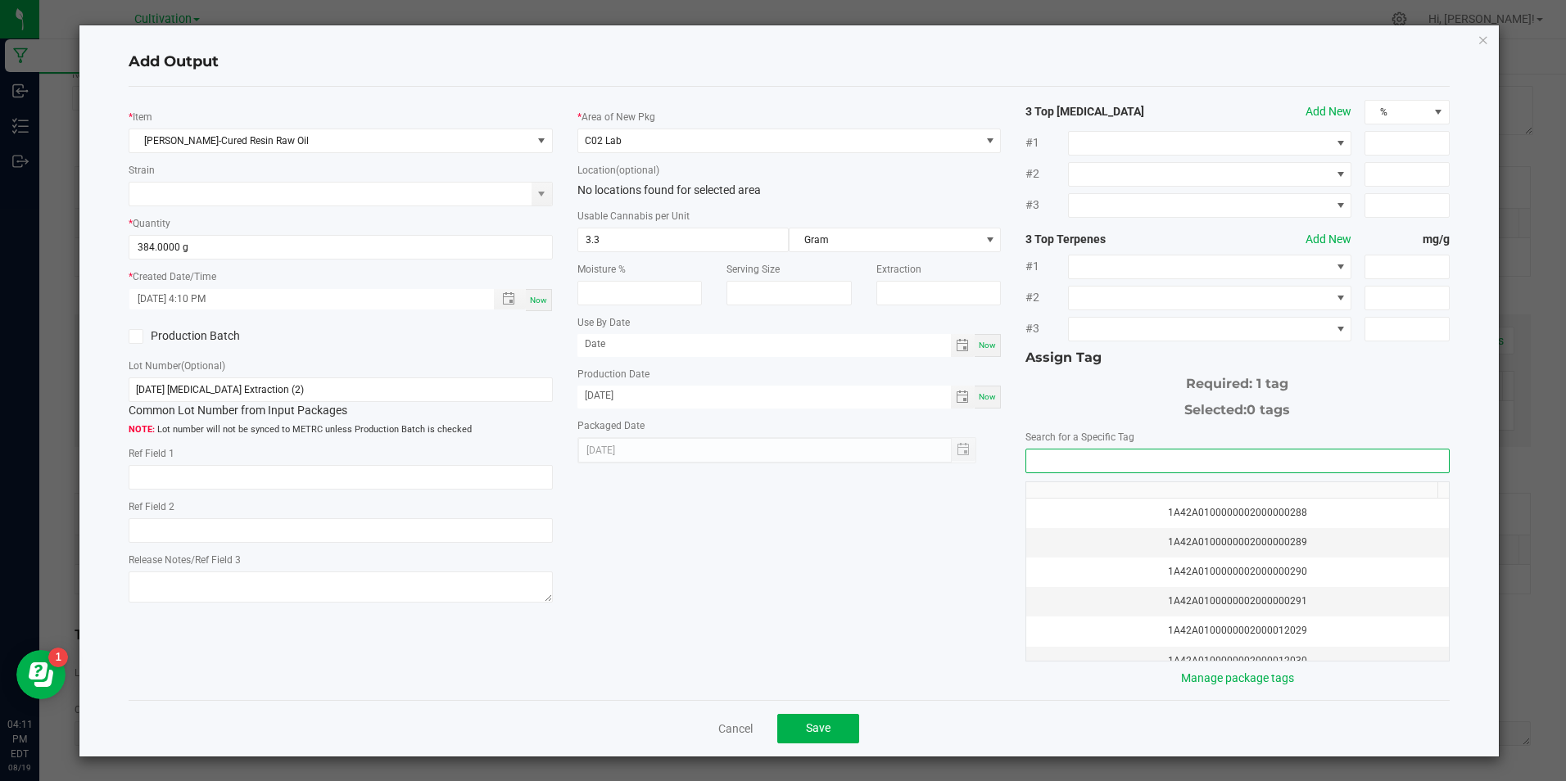
click at [1042, 456] on input "NO DATA FOUND" at bounding box center [1237, 461] width 422 height 23
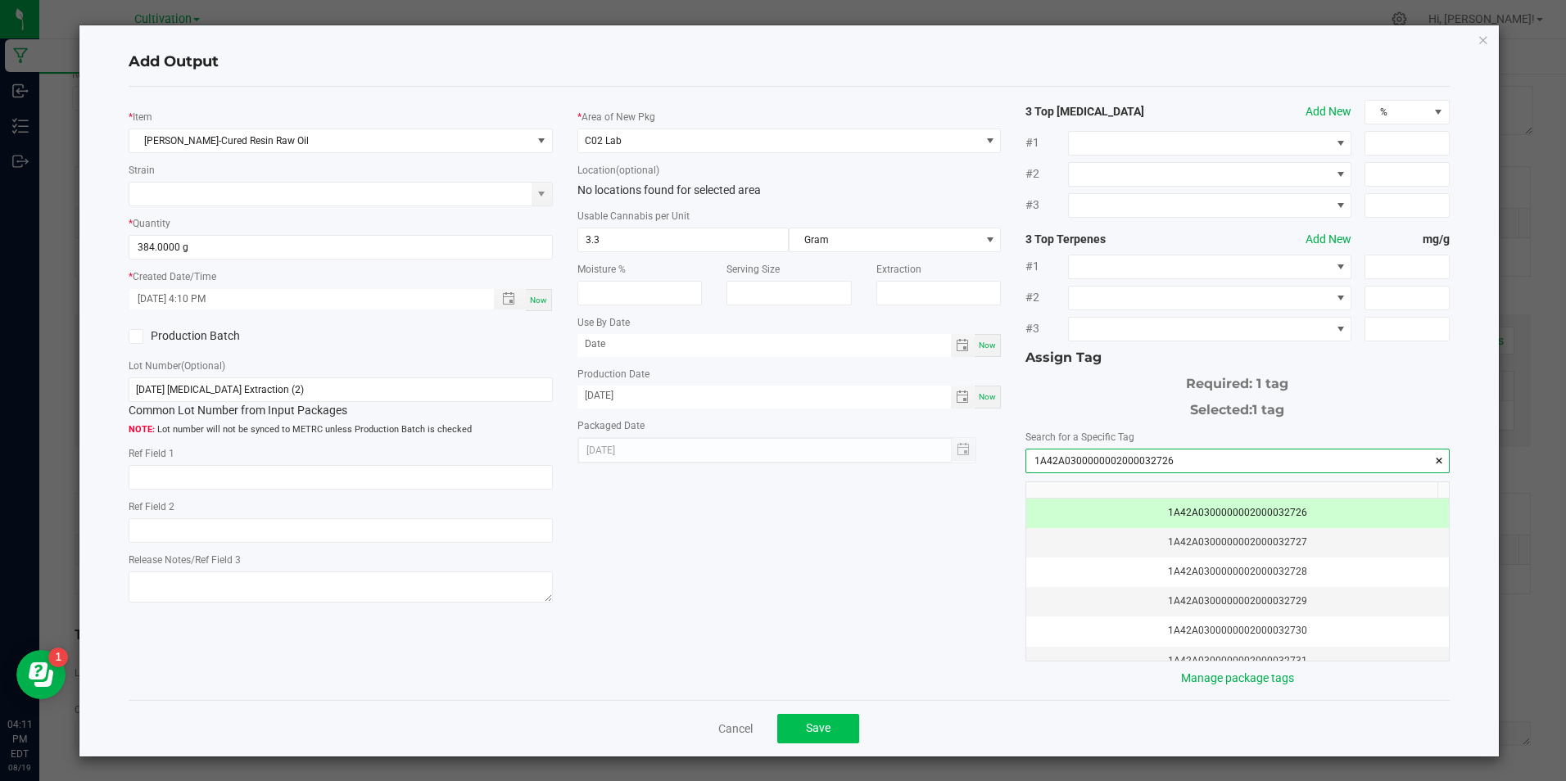
type input "1A42A0300000002000032726"
click at [818, 729] on span "Save" at bounding box center [818, 728] width 25 height 13
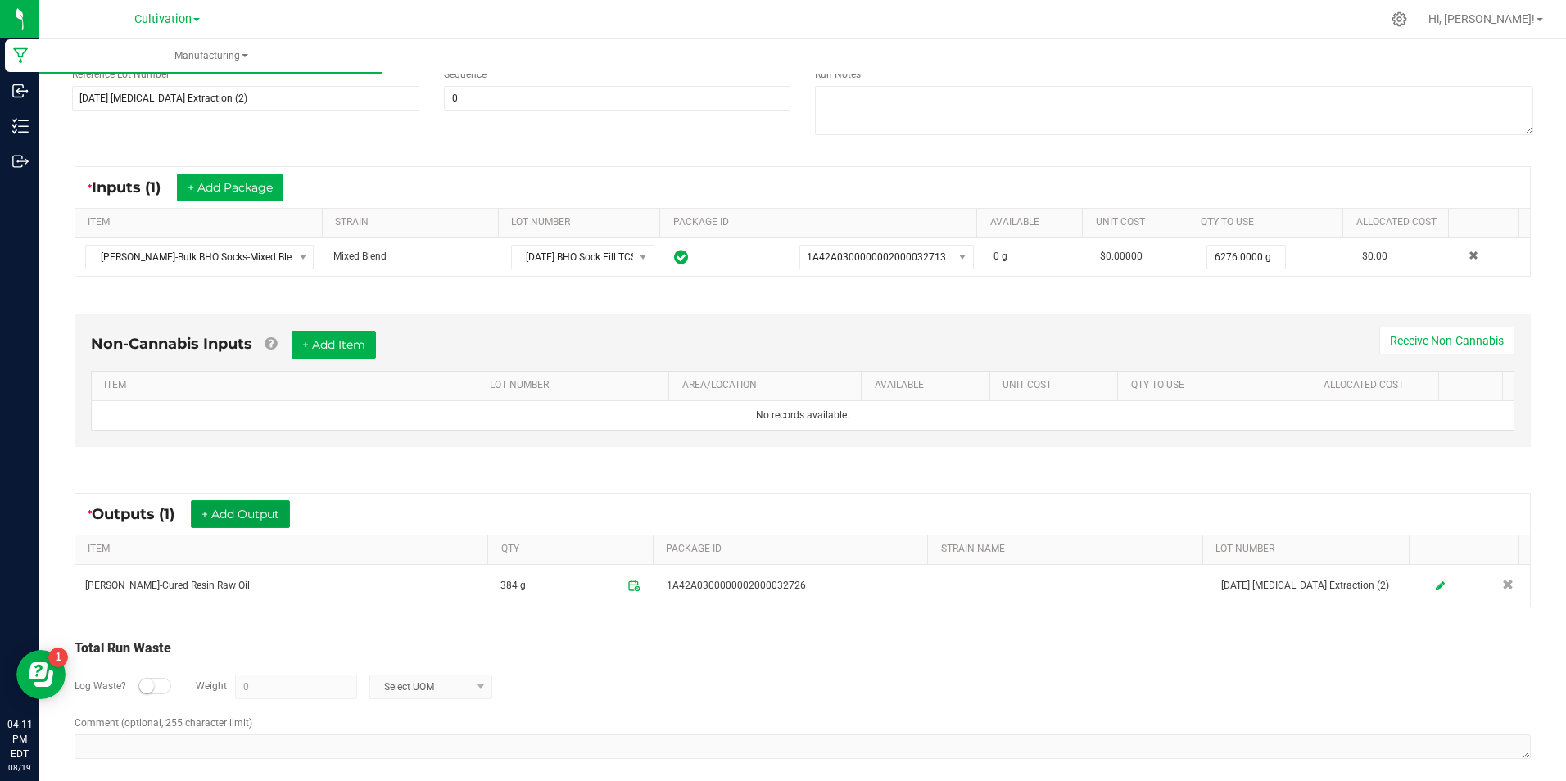
scroll to position [0, 0]
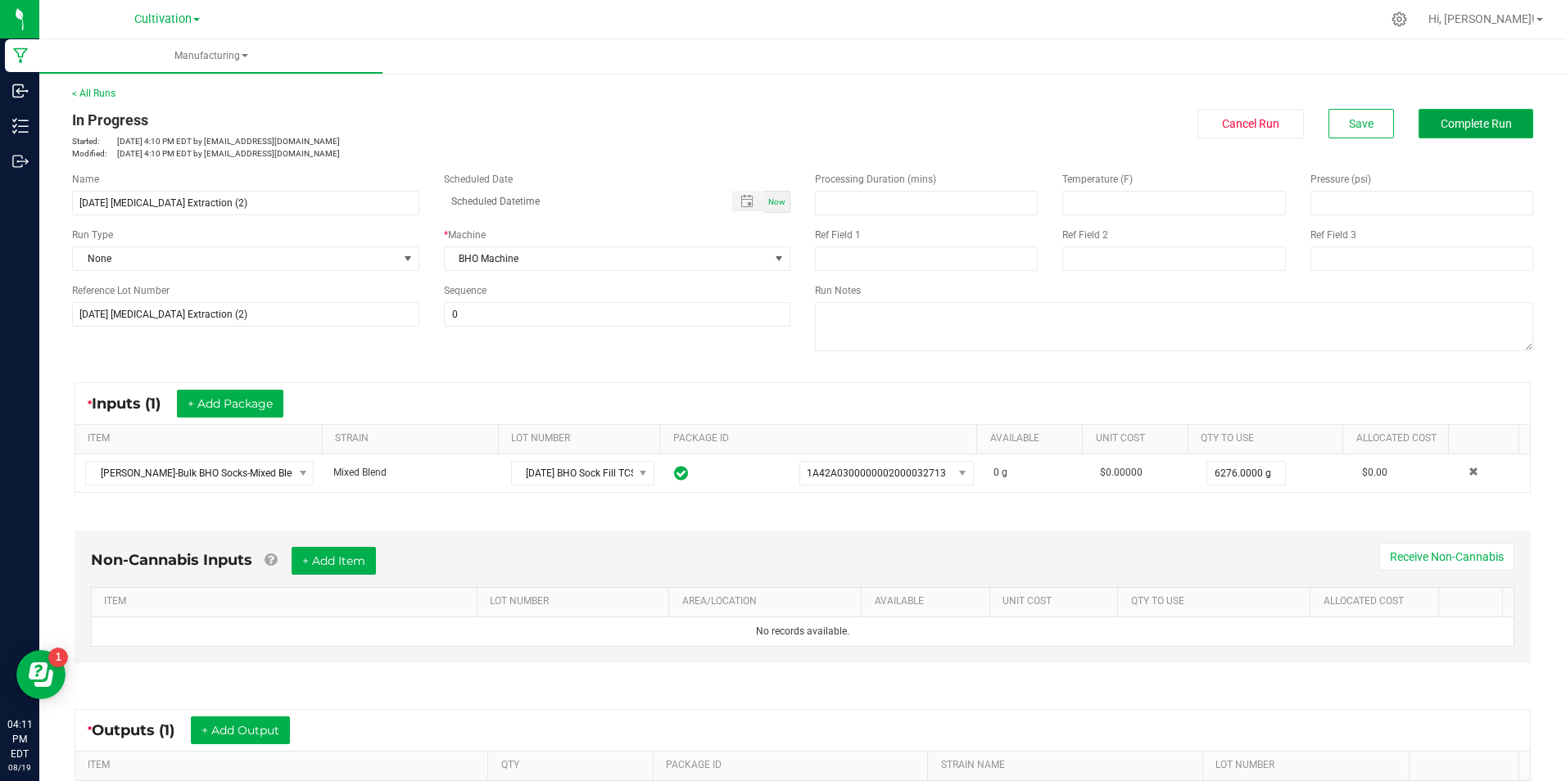
click at [1443, 125] on span "Complete Run" at bounding box center [1476, 123] width 71 height 13
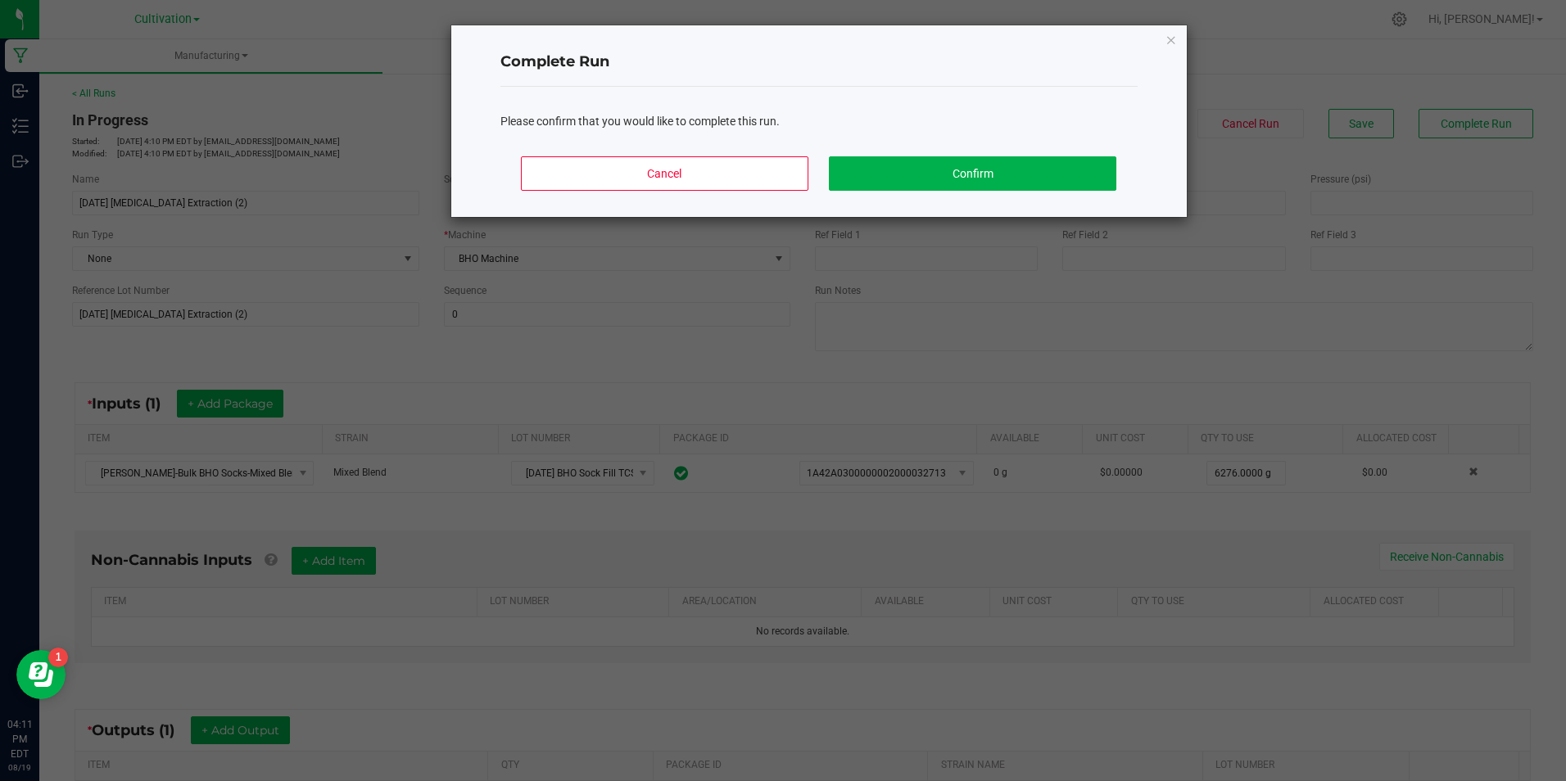
click at [1021, 191] on div "Cancel Confirm" at bounding box center [819, 180] width 637 height 74
click at [1020, 188] on button "Confirm" at bounding box center [972, 173] width 287 height 34
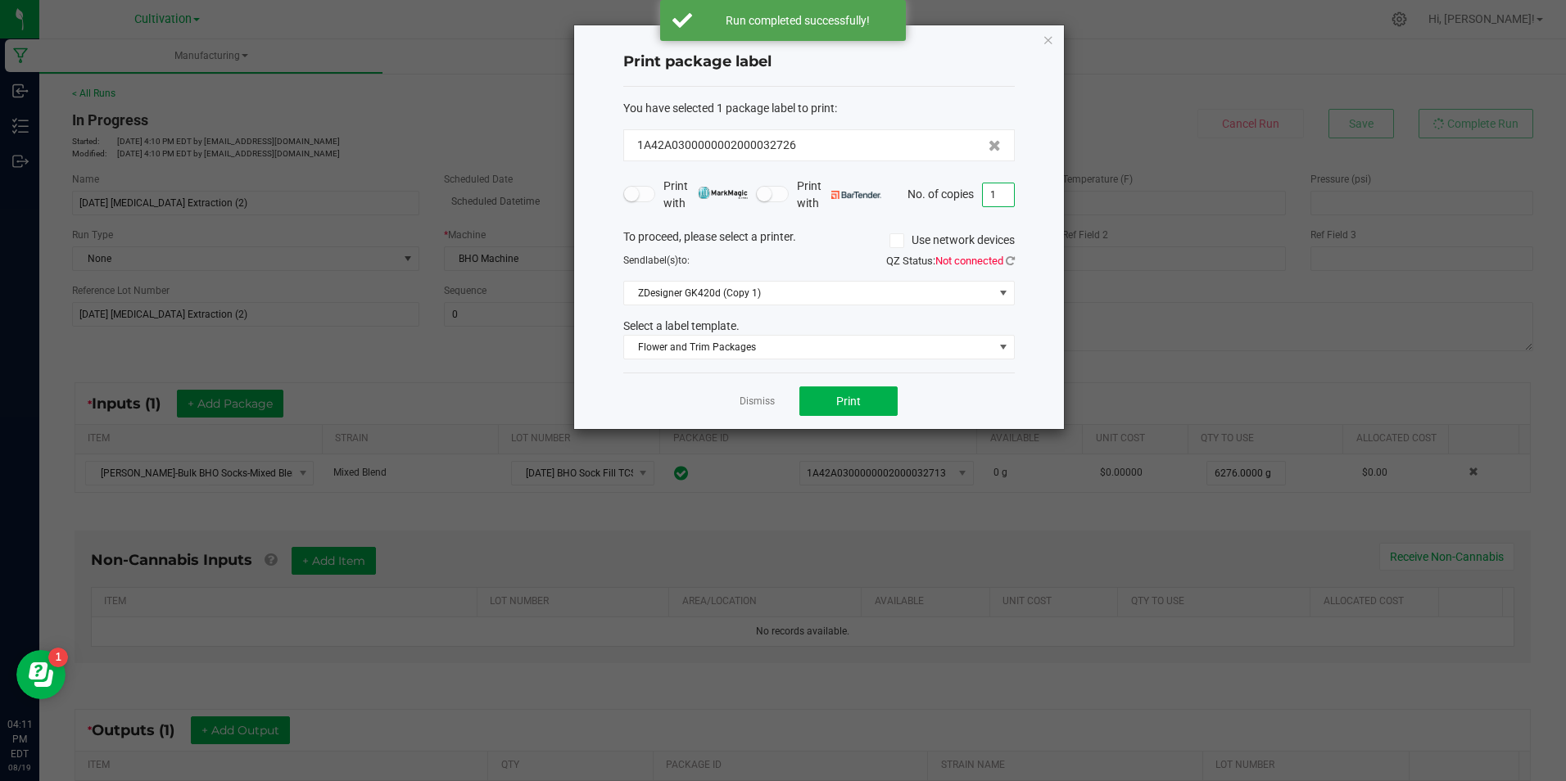
click at [998, 188] on input "1" at bounding box center [998, 194] width 31 height 23
type input "3"
click at [848, 400] on span "Print" at bounding box center [848, 401] width 25 height 13
click at [750, 397] on link "Dismiss" at bounding box center [757, 402] width 35 height 14
